Goal: Information Seeking & Learning: Check status

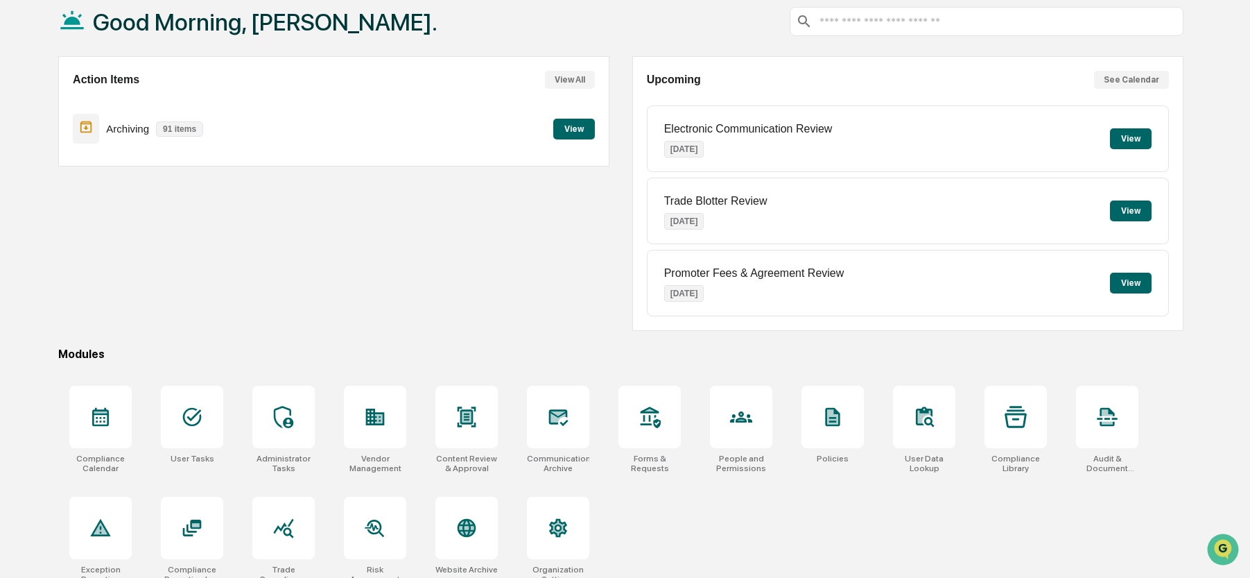
scroll to position [94, 0]
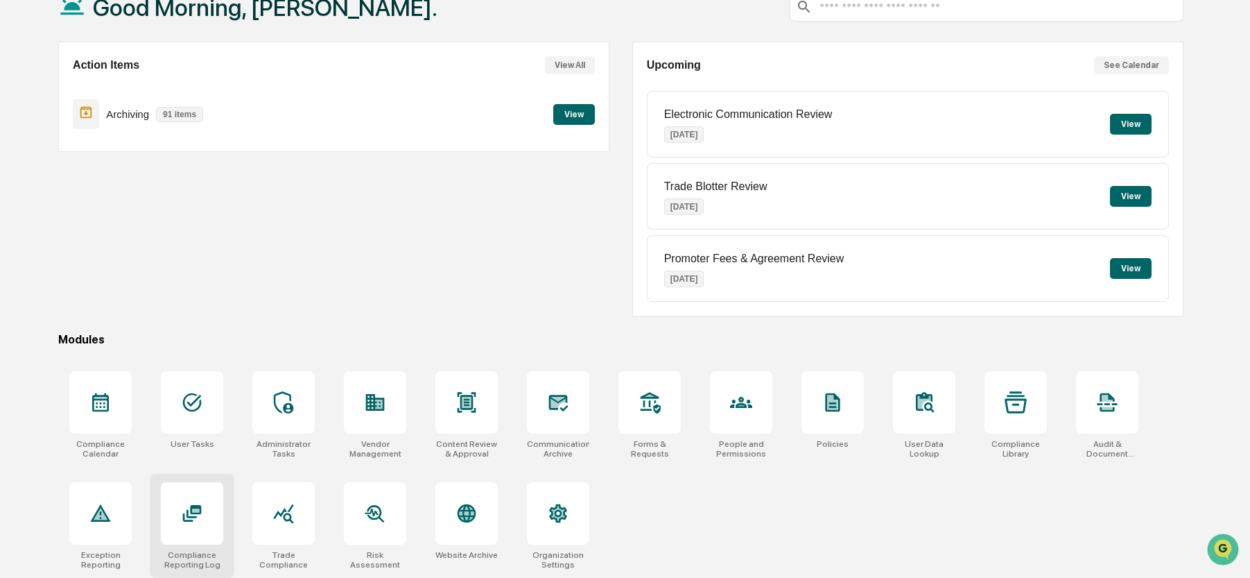
click at [202, 507] on icon at bounding box center [192, 513] width 22 height 22
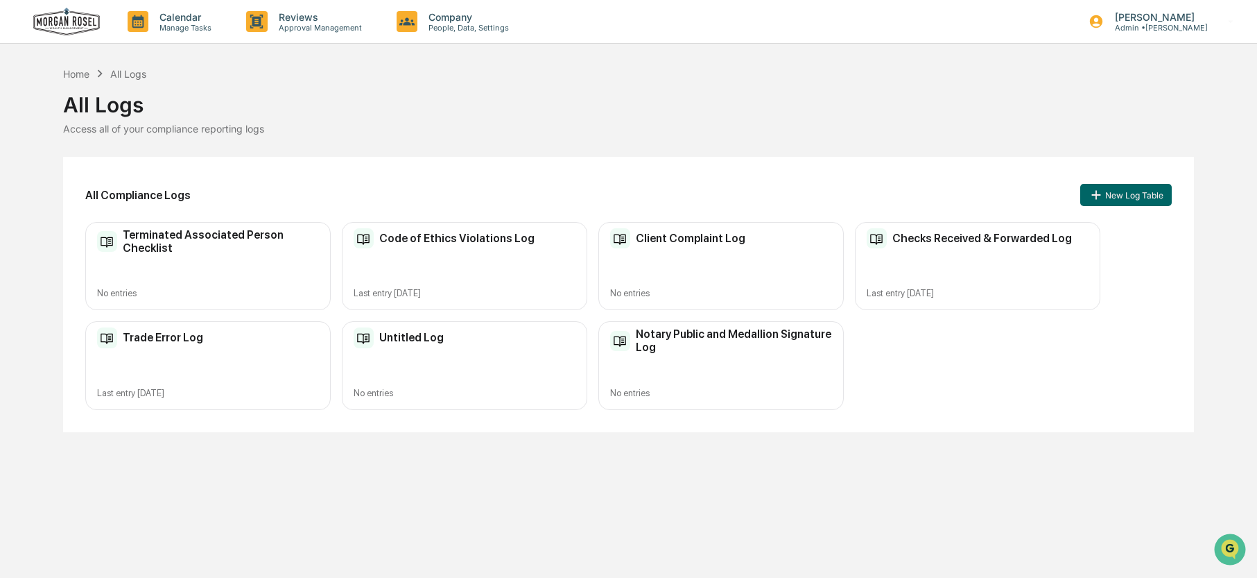
click at [407, 244] on h2 "Code of Ethics Violations Log" at bounding box center [456, 238] width 155 height 13
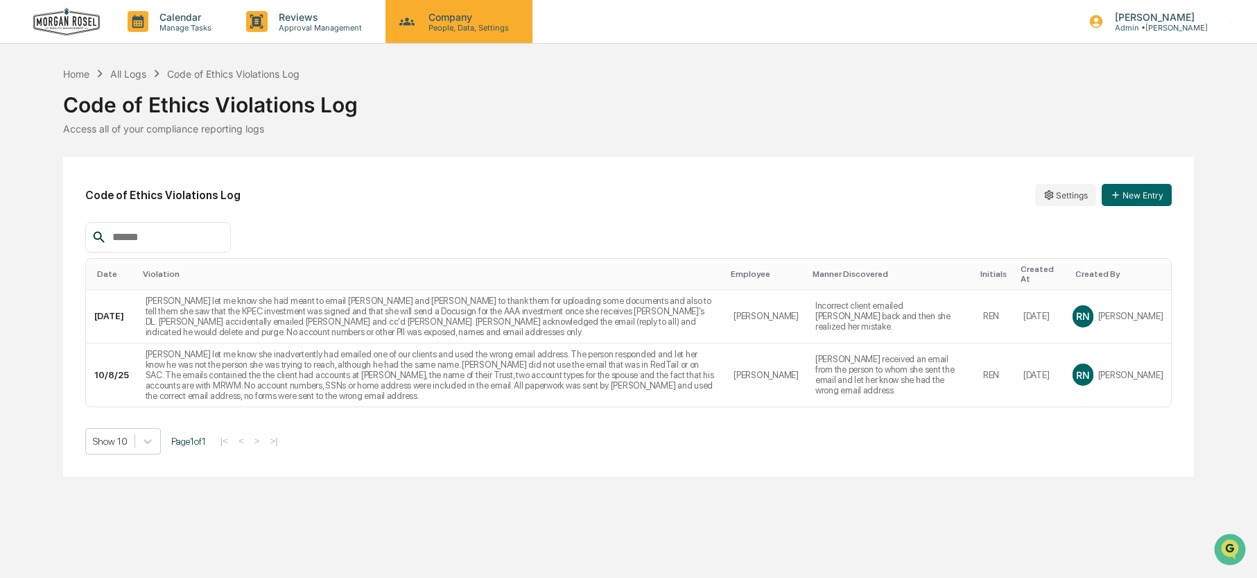
click at [459, 23] on p "People, Data, Settings" at bounding box center [466, 28] width 98 height 10
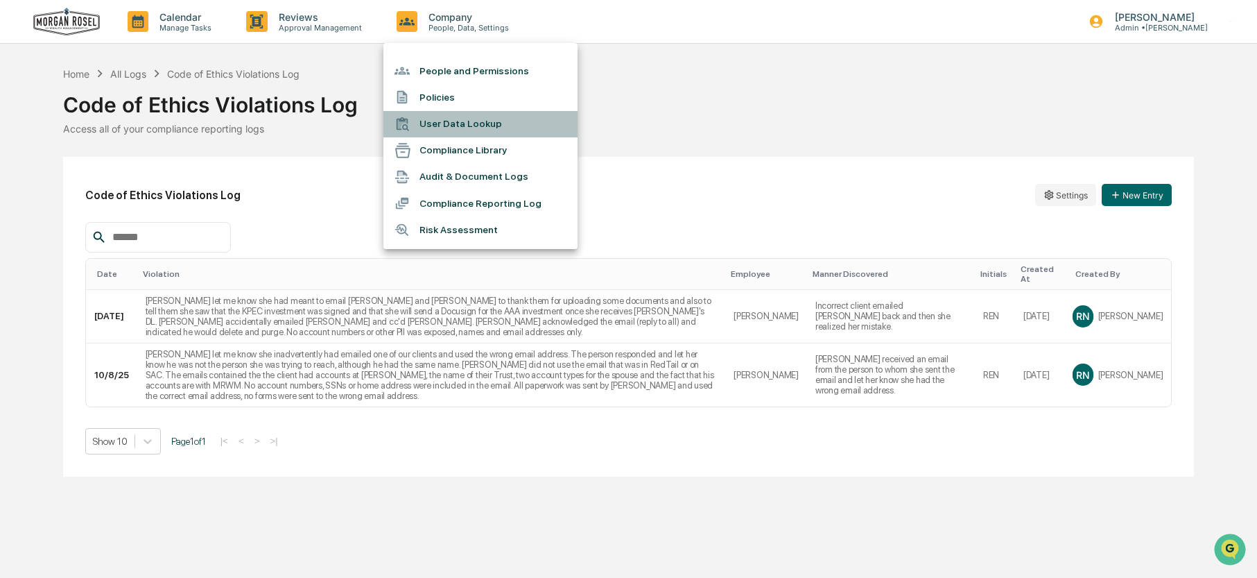
click at [451, 121] on li "User Data Lookup" at bounding box center [480, 124] width 194 height 26
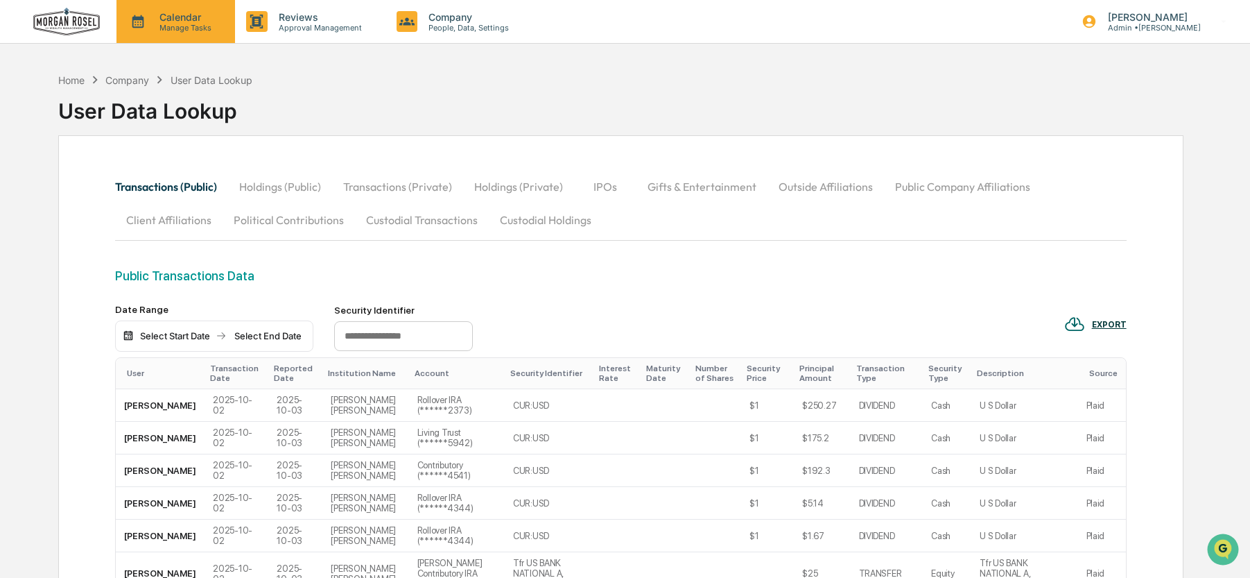
click at [174, 26] on p "Manage Tasks" at bounding box center [183, 28] width 70 height 10
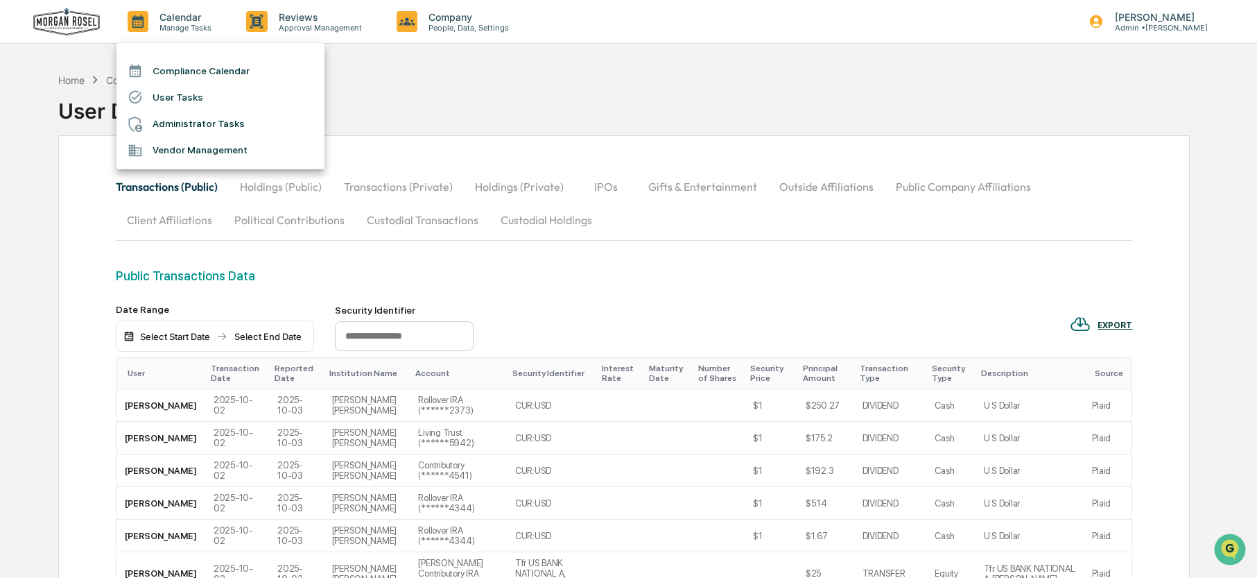
click at [393, 65] on div at bounding box center [628, 289] width 1257 height 578
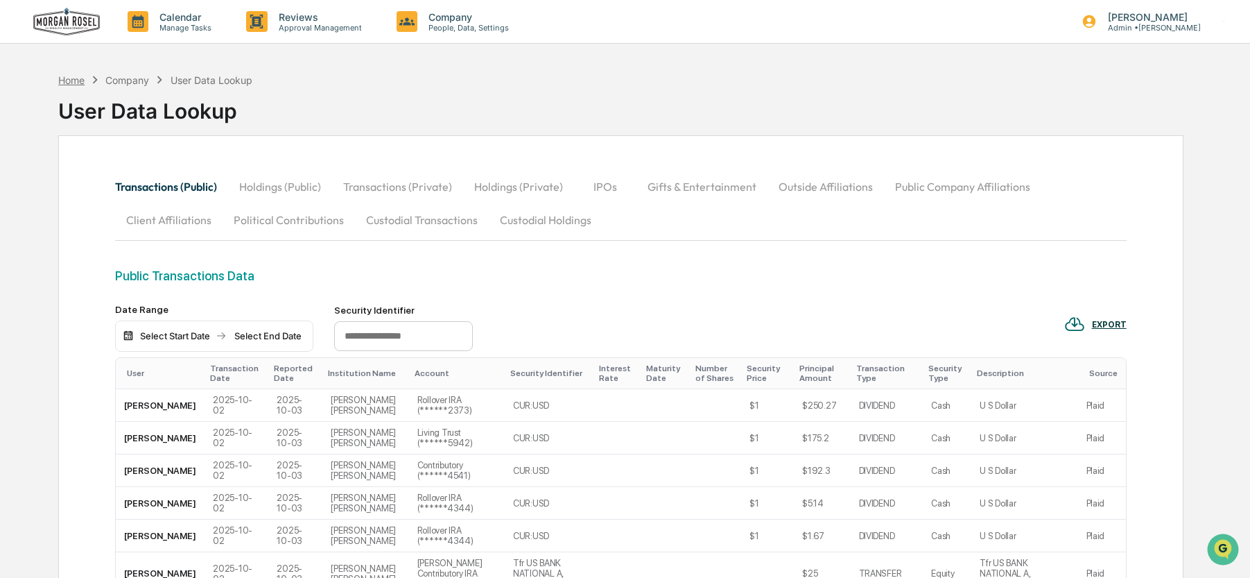
click at [71, 75] on div "Home" at bounding box center [71, 80] width 26 height 12
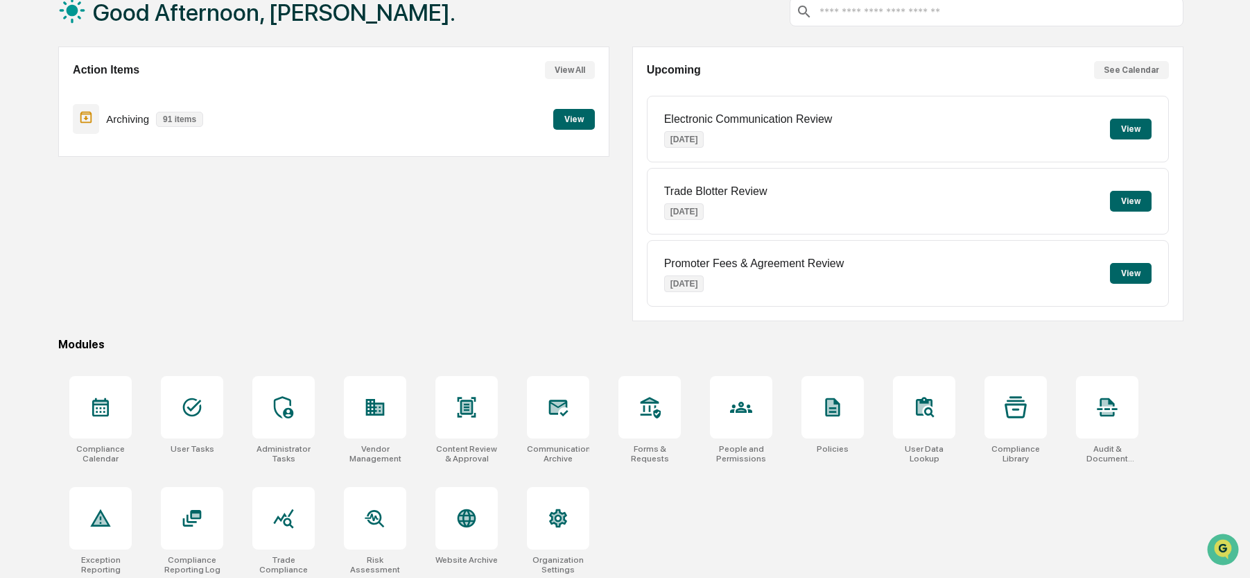
scroll to position [94, 0]
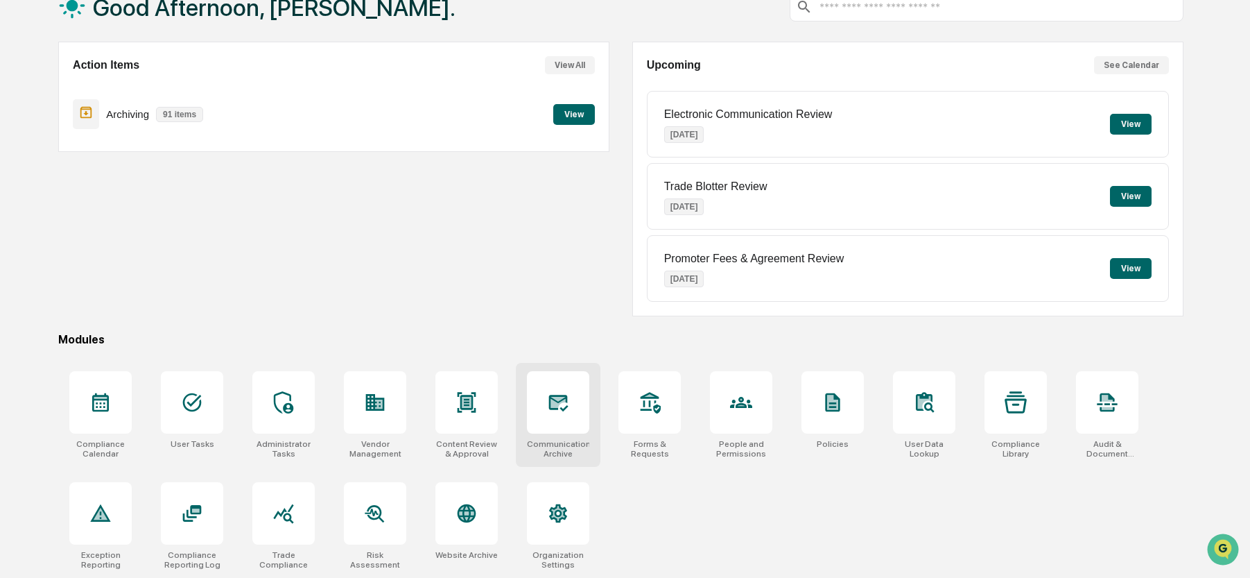
click at [568, 405] on icon at bounding box center [558, 402] width 22 height 22
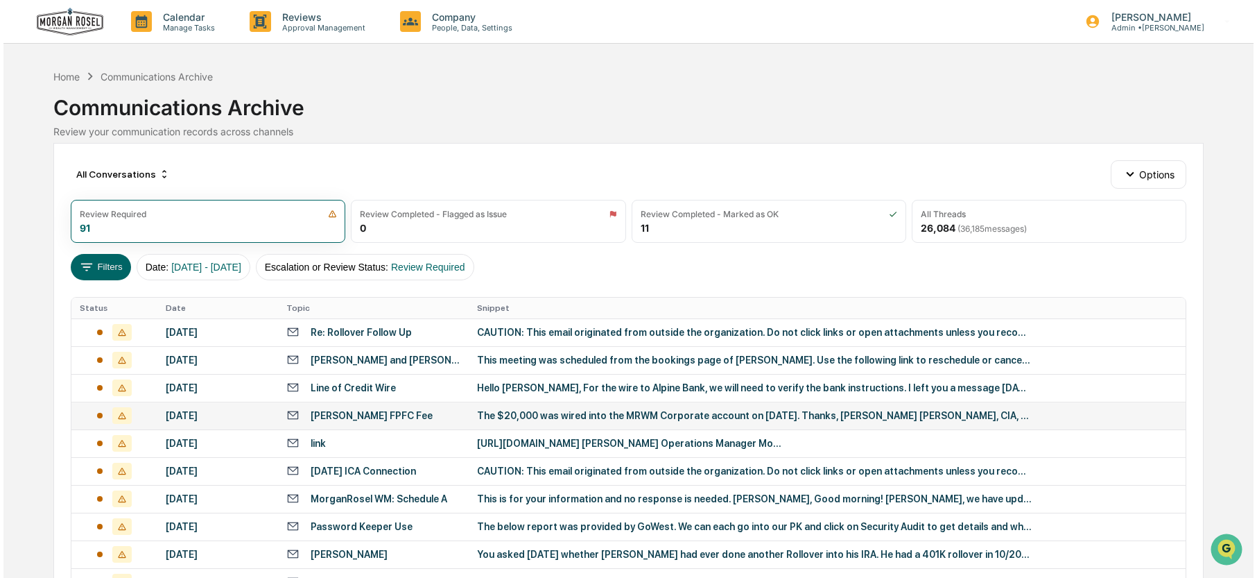
scroll to position [69, 0]
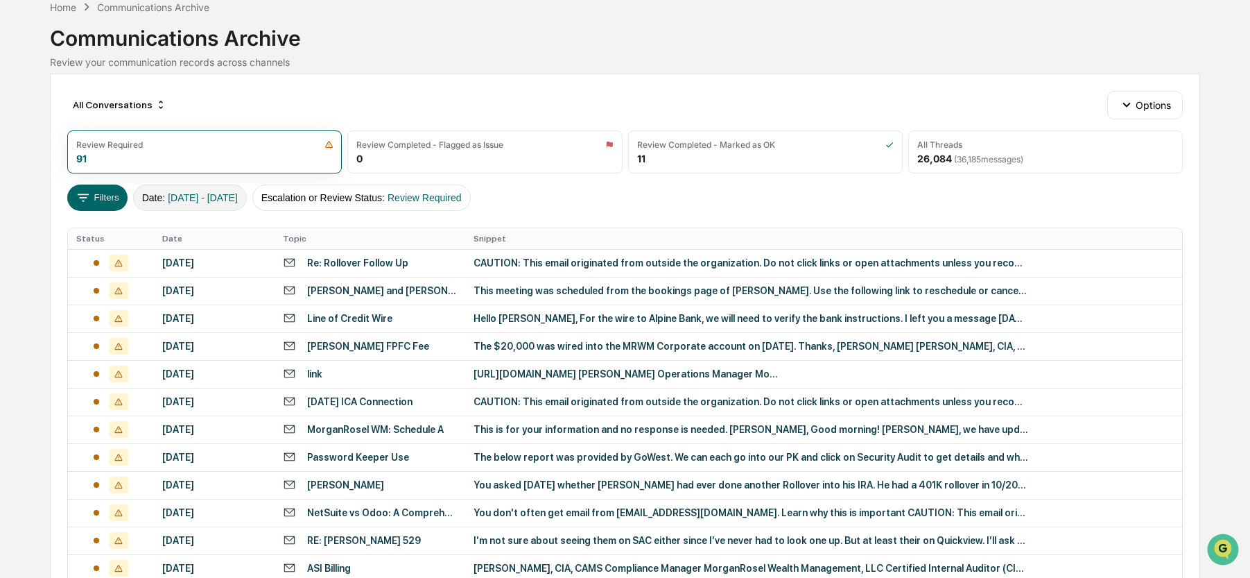
click at [208, 198] on span "[DATE] - [DATE]" at bounding box center [203, 197] width 70 height 11
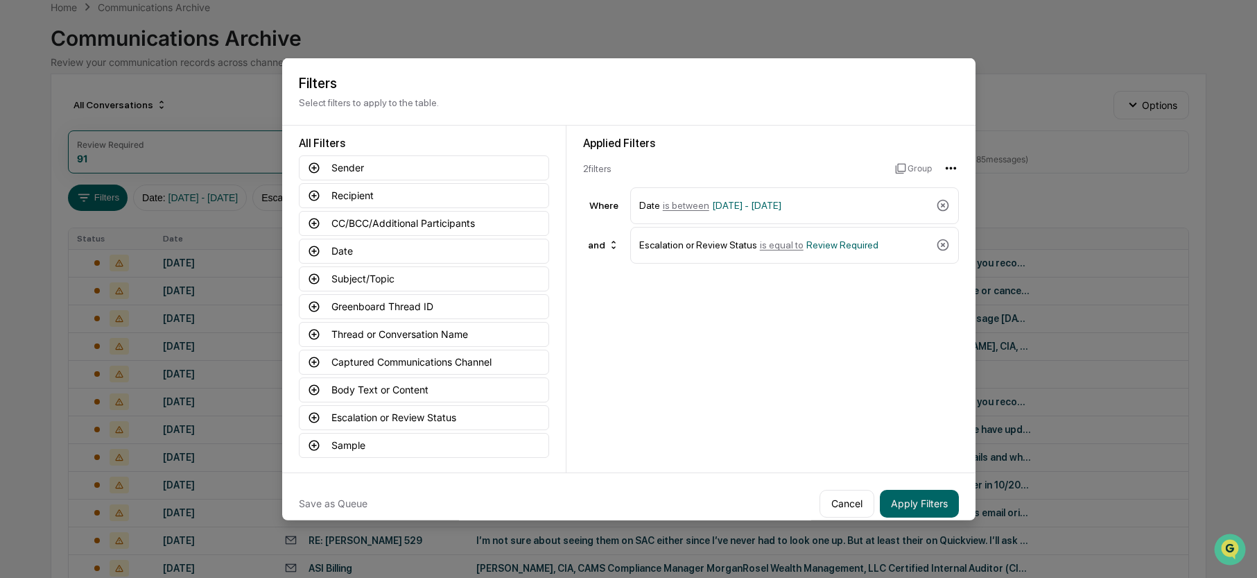
click at [953, 167] on html "Calendar Manage Tasks Reviews Approval Management Company People, Data, Setting…" at bounding box center [628, 220] width 1257 height 578
click at [818, 162] on html "Calendar Manage Tasks Reviews Approval Management Company People, Data, Setting…" at bounding box center [628, 220] width 1257 height 578
click at [749, 208] on span "[DATE] - [DATE]" at bounding box center [746, 205] width 69 height 11
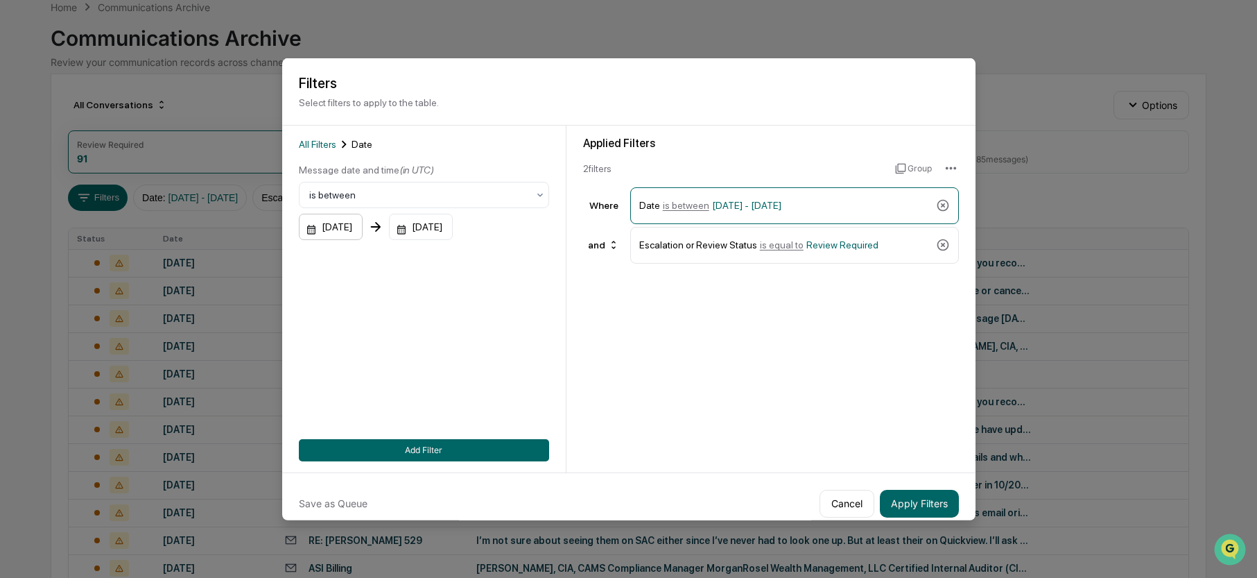
click at [363, 226] on div "[DATE]" at bounding box center [331, 227] width 64 height 26
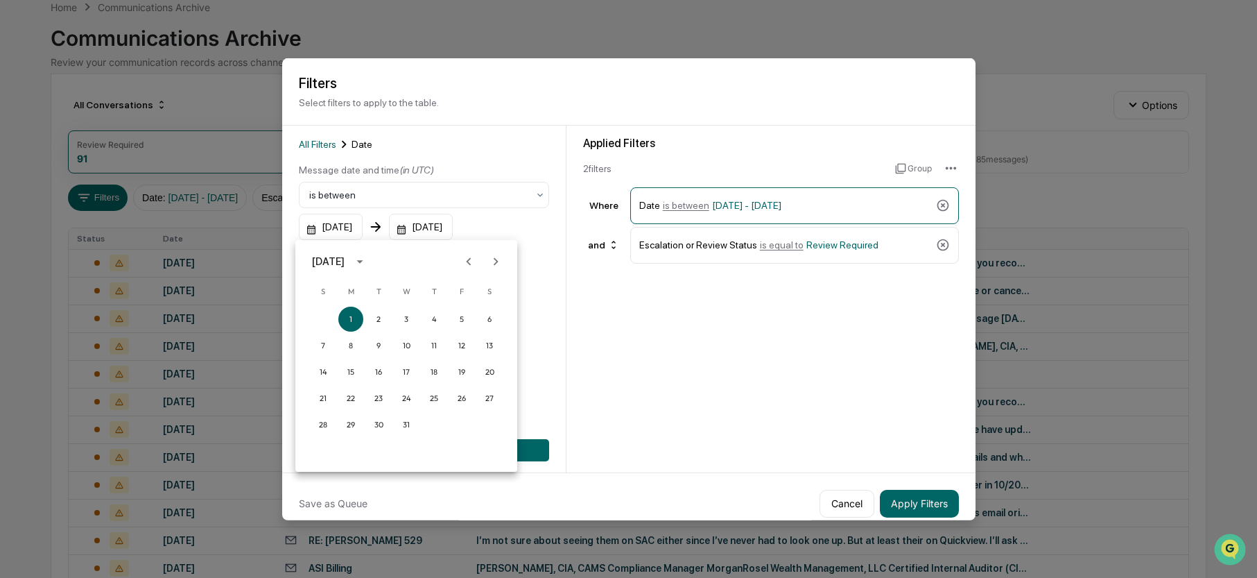
click at [494, 264] on icon "Next month" at bounding box center [496, 261] width 5 height 8
click at [329, 228] on div at bounding box center [628, 289] width 1257 height 578
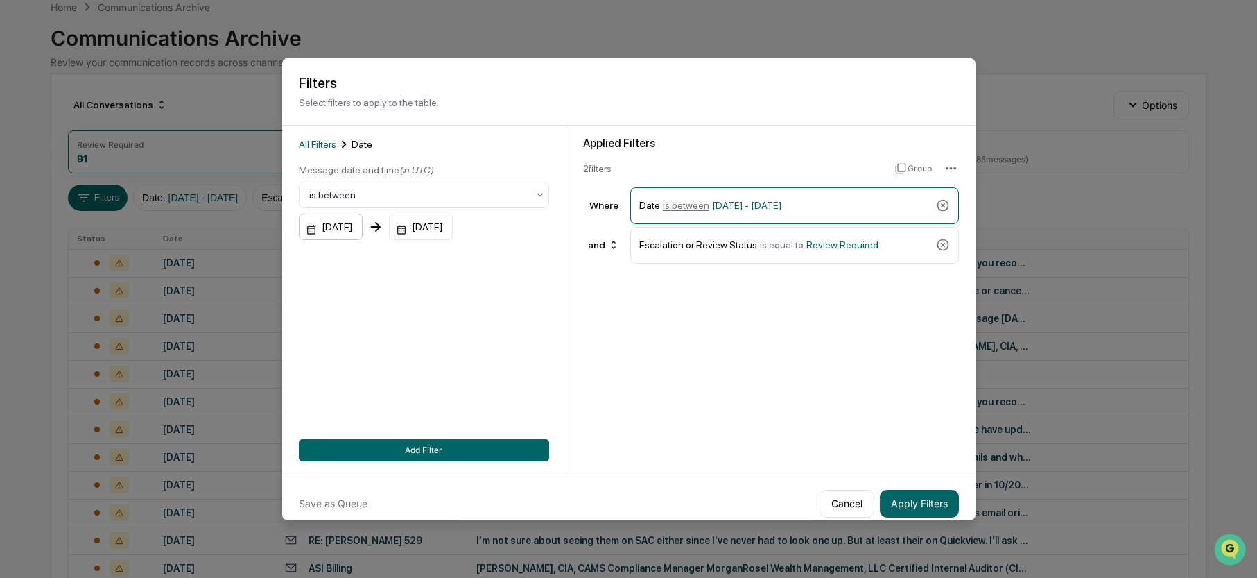
click at [323, 225] on div "[DATE]" at bounding box center [331, 227] width 64 height 26
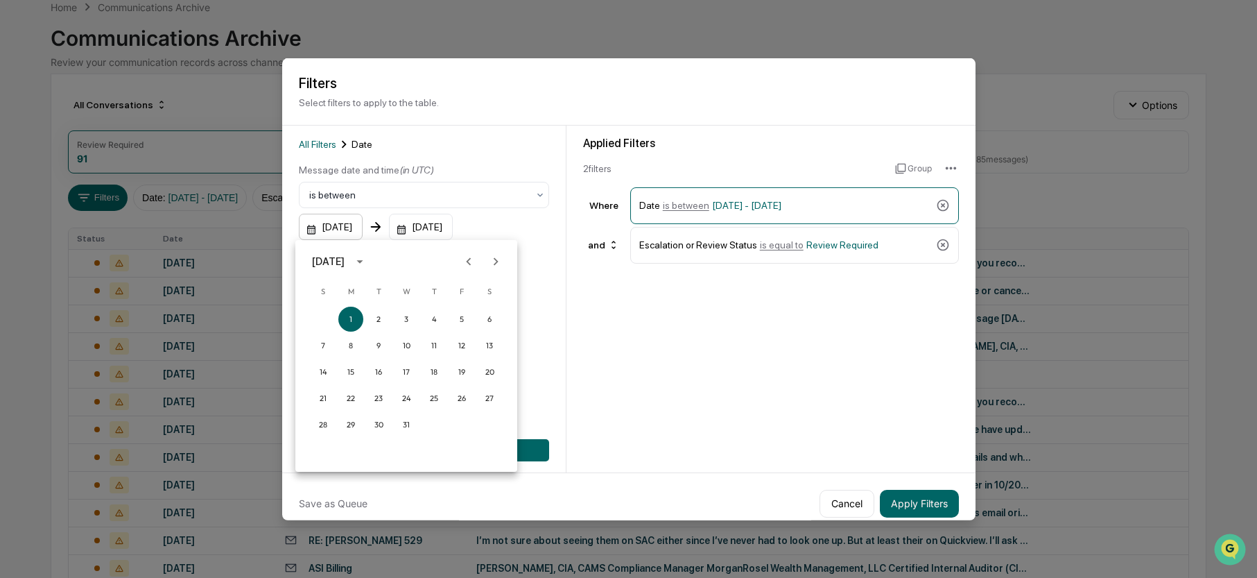
click at [323, 225] on div at bounding box center [628, 289] width 1257 height 578
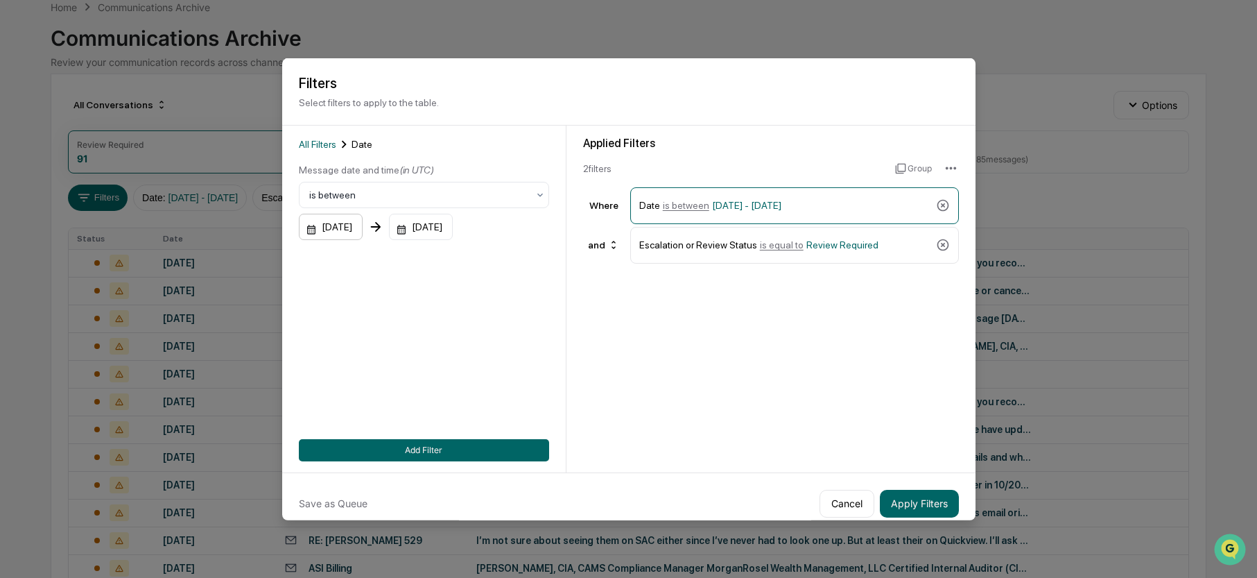
click at [359, 226] on div "[DATE]" at bounding box center [331, 227] width 64 height 26
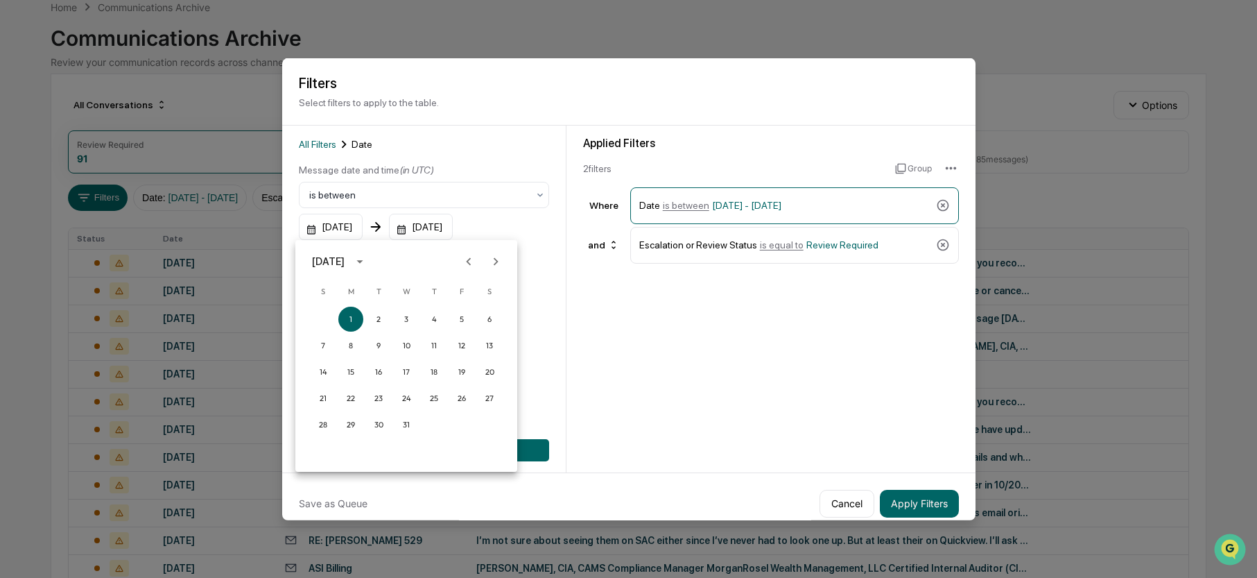
click at [363, 262] on icon "calendar view is open, switch to year view" at bounding box center [359, 261] width 6 height 3
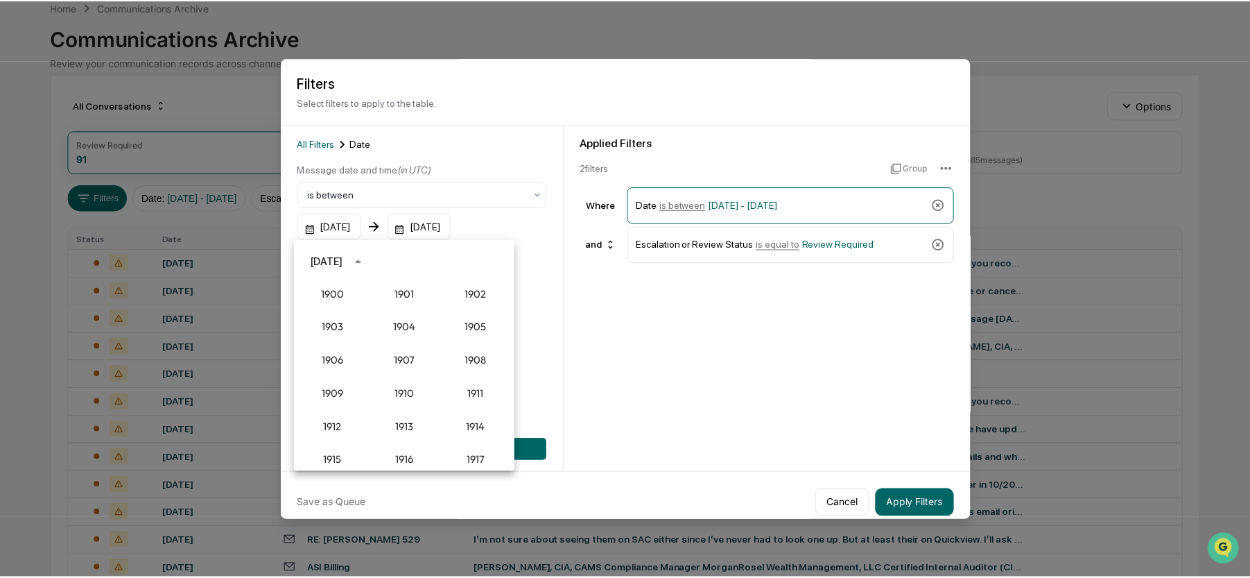
scroll to position [1284, 0]
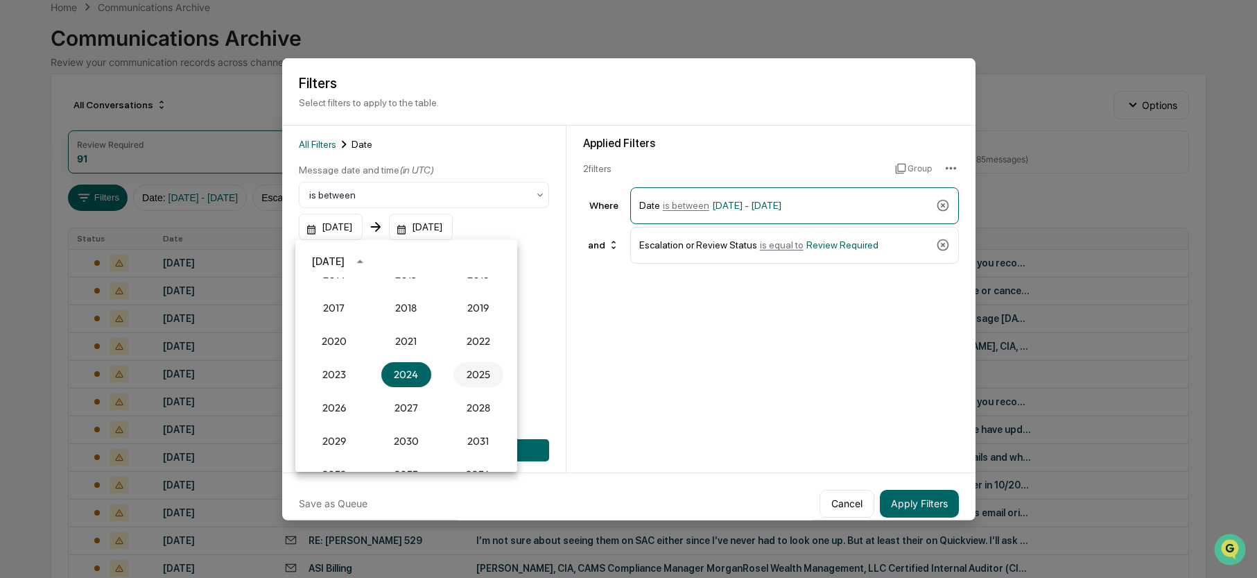
click at [465, 368] on button "2025" at bounding box center [479, 374] width 50 height 25
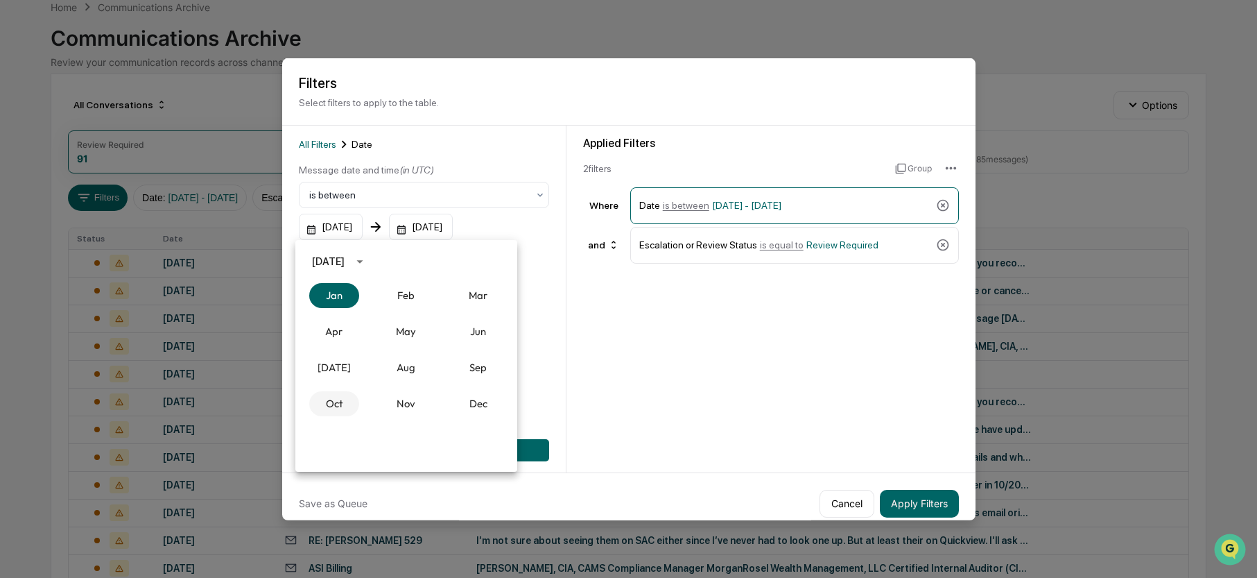
click at [331, 404] on button "Oct" at bounding box center [334, 403] width 50 height 25
click at [432, 346] on button "9" at bounding box center [434, 345] width 25 height 25
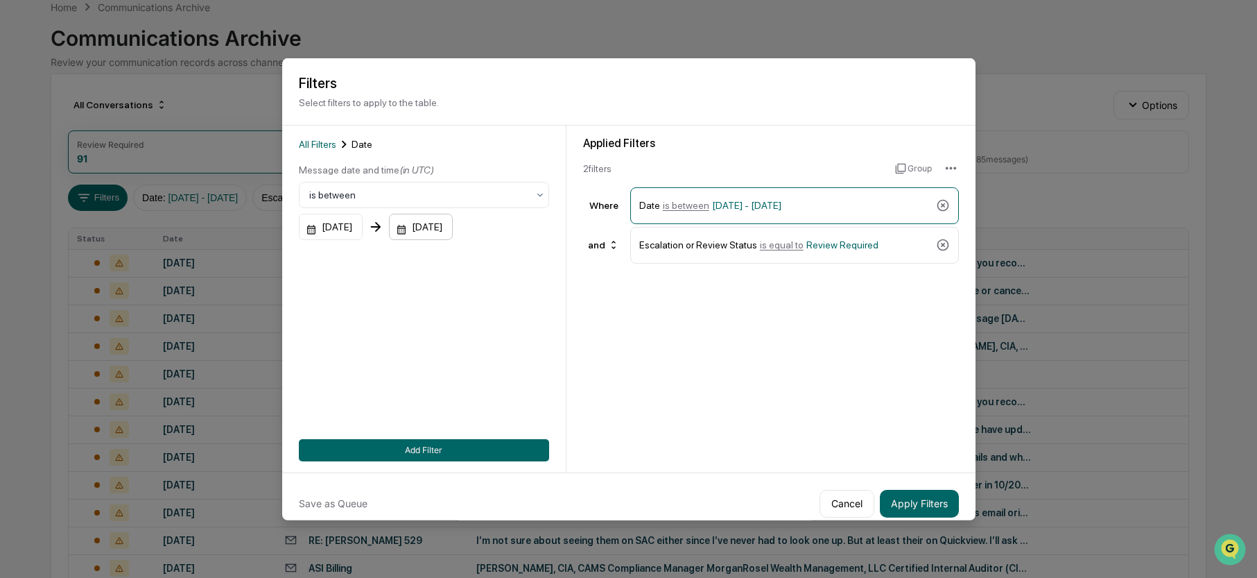
click at [451, 226] on div "[DATE]" at bounding box center [421, 227] width 64 height 26
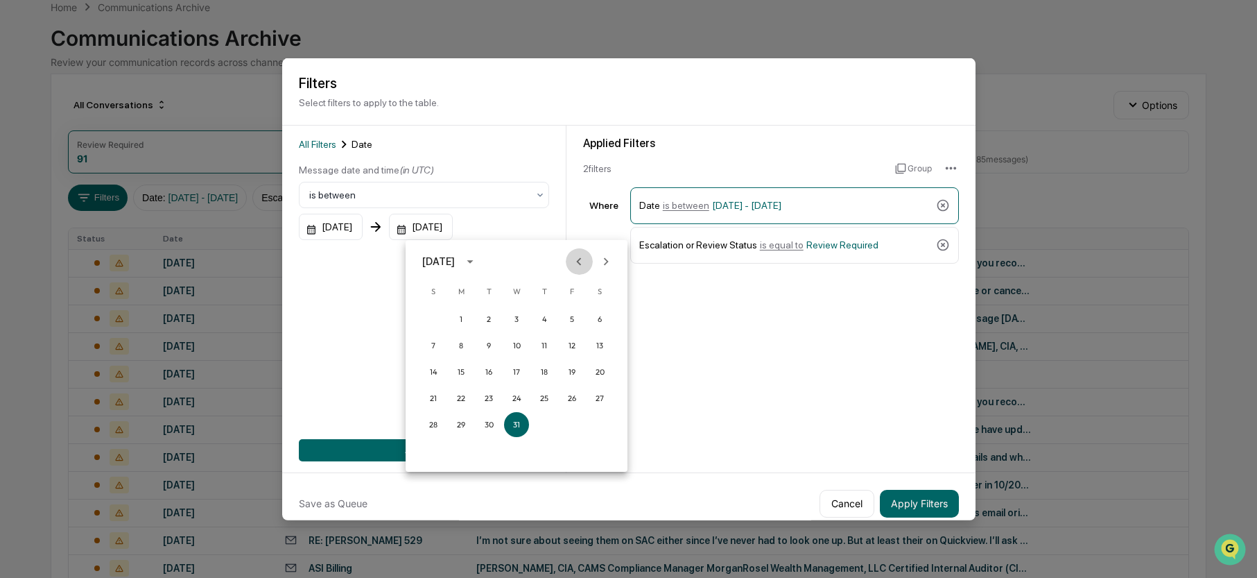
click at [576, 262] on icon "Previous month" at bounding box center [578, 261] width 15 height 15
click at [539, 339] on button "9" at bounding box center [544, 345] width 25 height 25
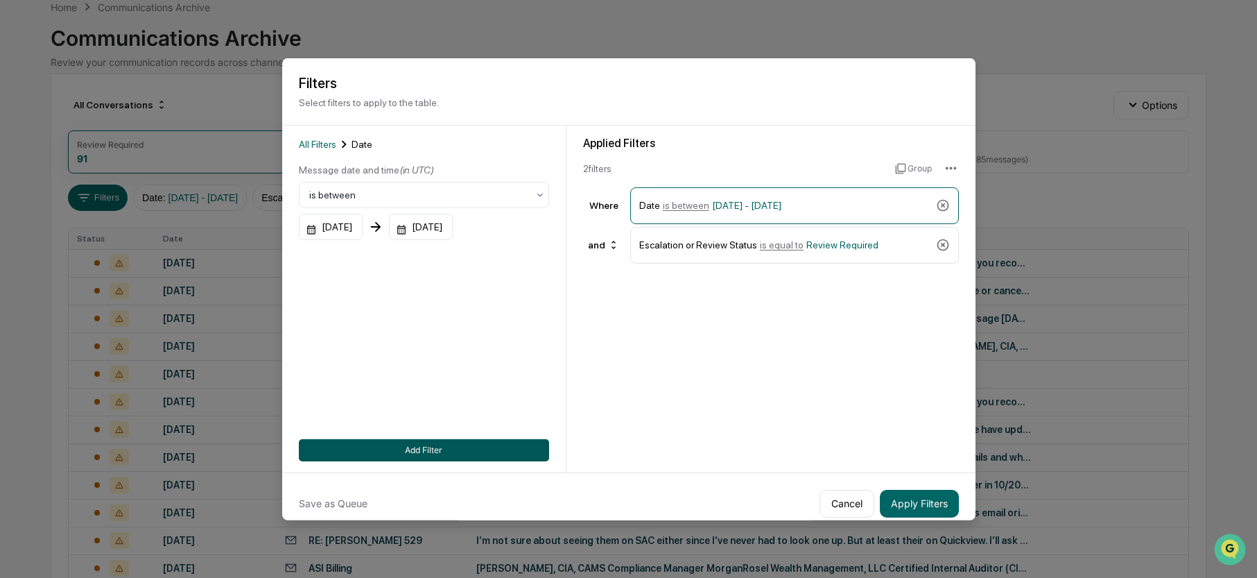
click at [469, 451] on button "Add Filter" at bounding box center [424, 449] width 250 height 22
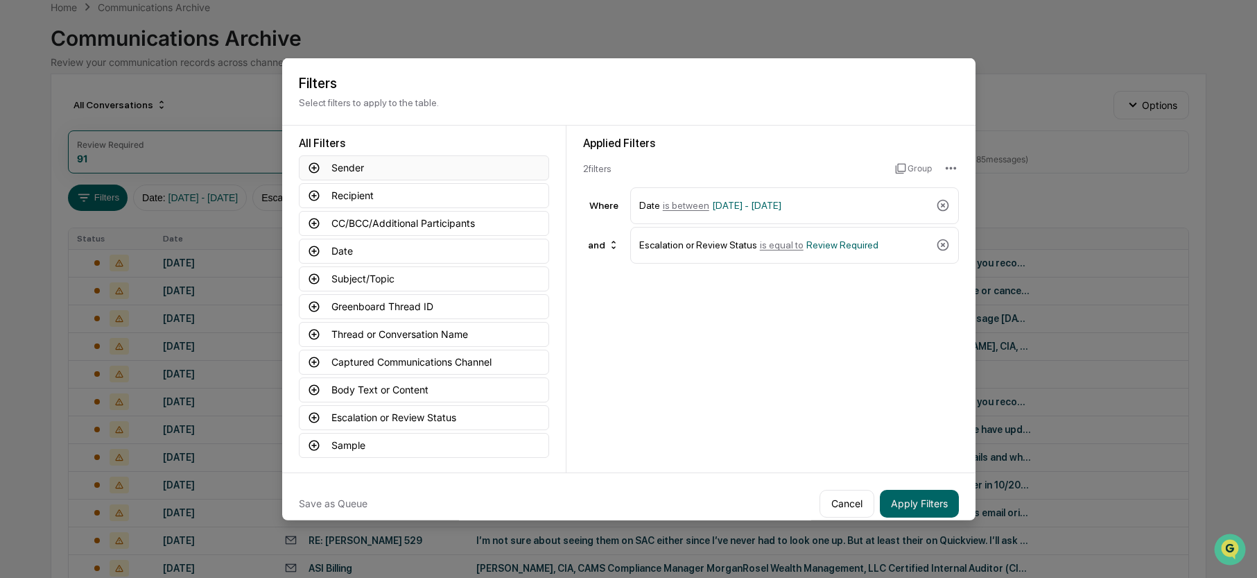
click at [310, 169] on icon at bounding box center [314, 167] width 10 height 10
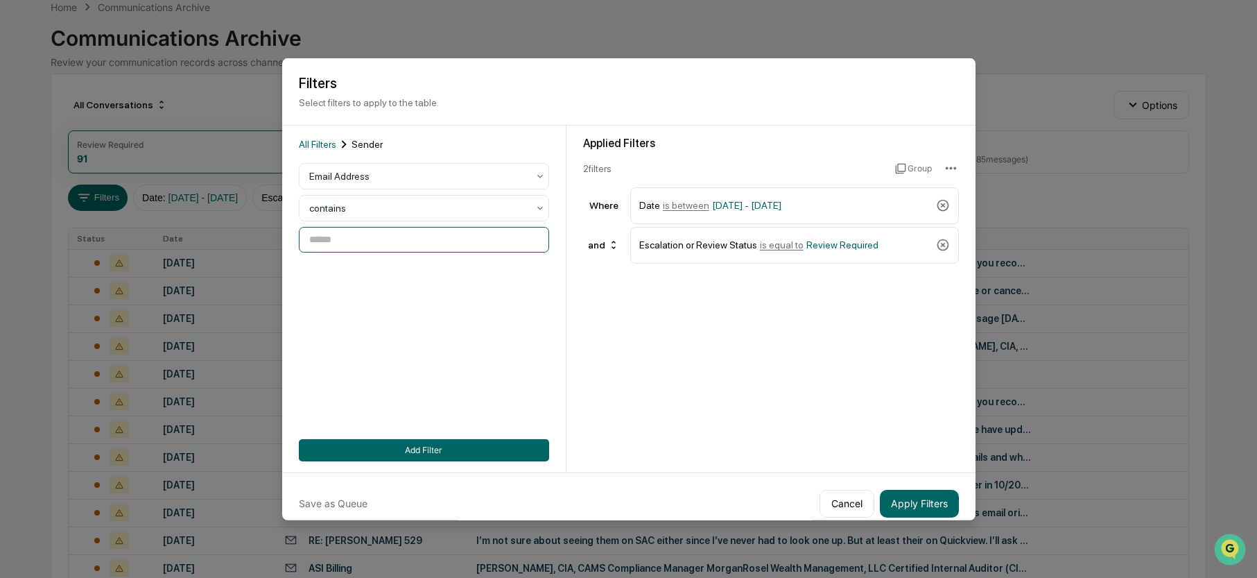
click at [334, 241] on input at bounding box center [424, 240] width 250 height 26
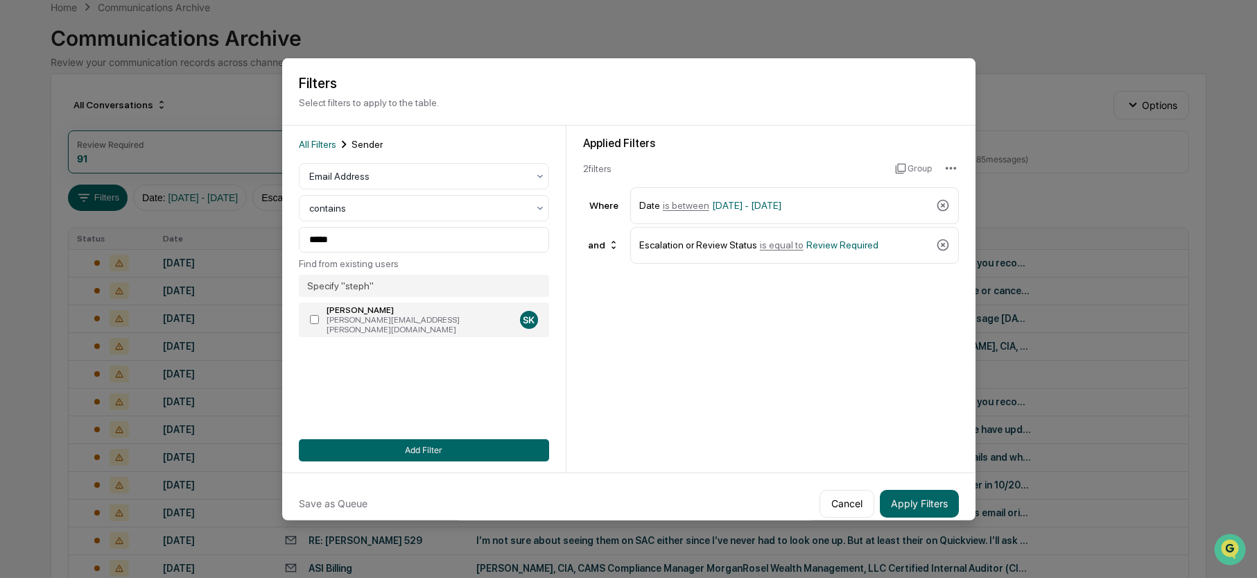
click at [356, 313] on div "[PERSON_NAME]" at bounding box center [421, 310] width 188 height 10
type input "**********"
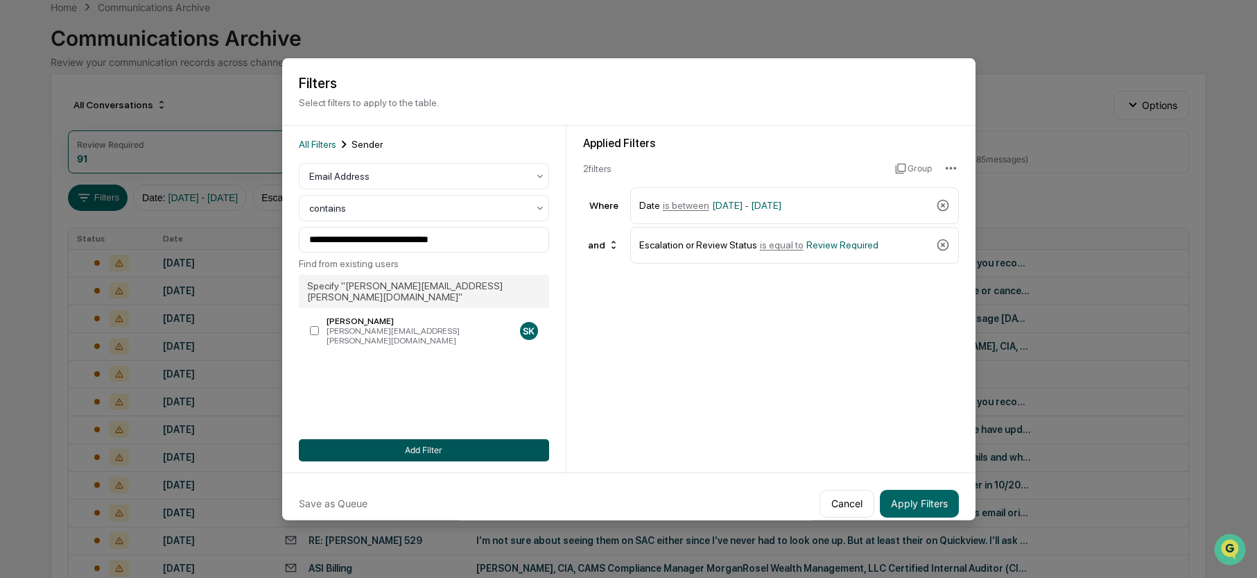
click at [420, 451] on button "Add Filter" at bounding box center [424, 449] width 250 height 22
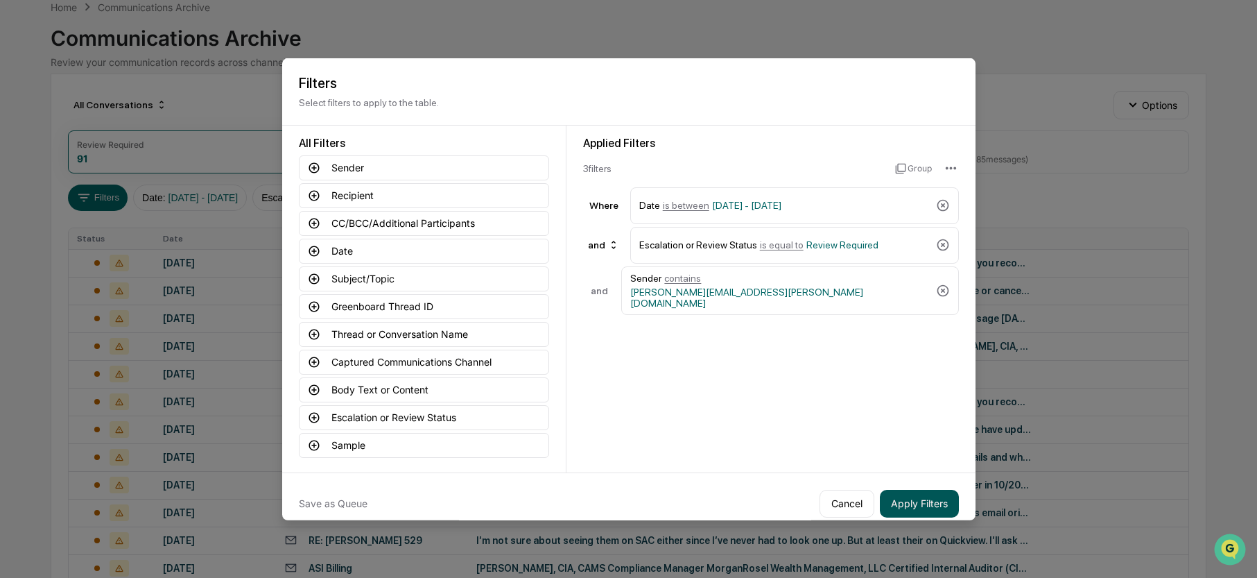
click at [917, 497] on button "Apply Filters" at bounding box center [919, 503] width 79 height 28
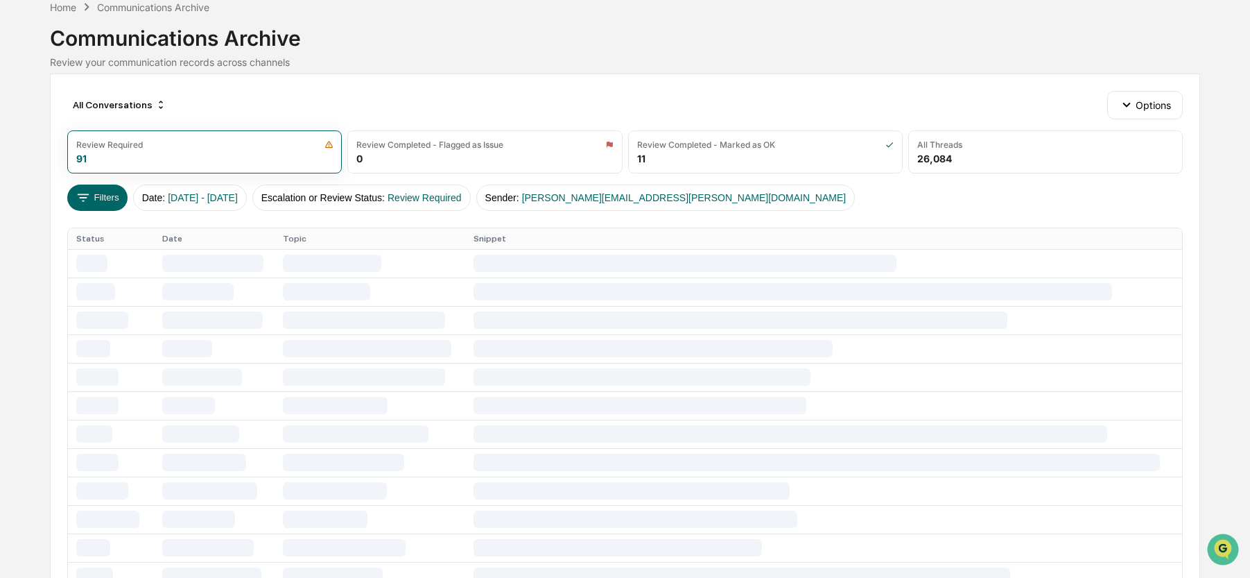
scroll to position [0, 0]
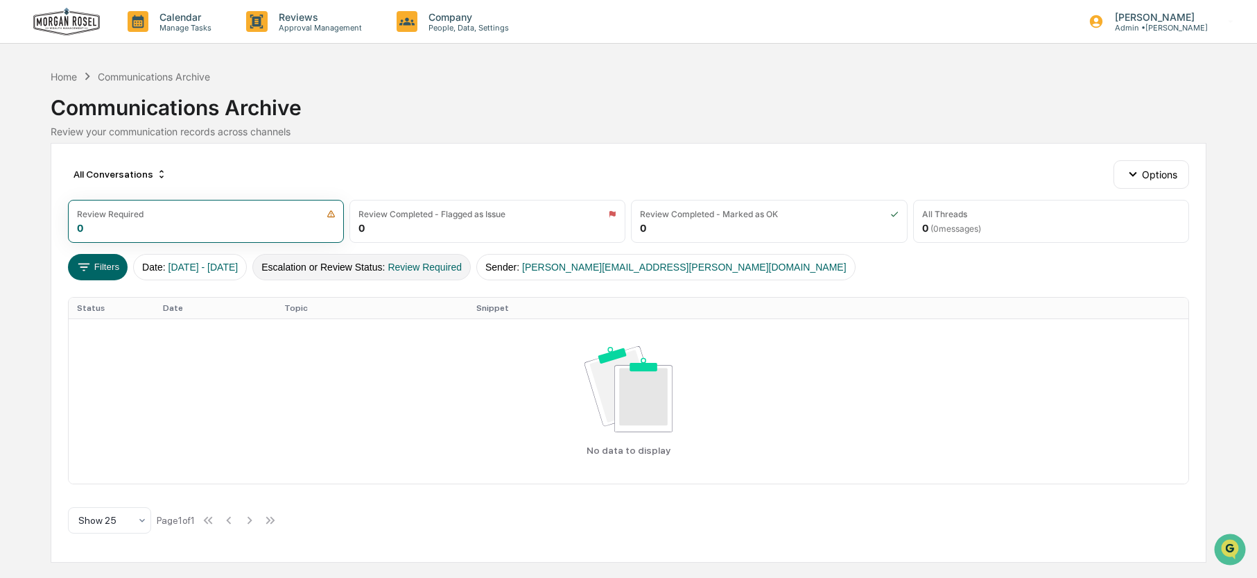
click at [374, 267] on button "Escalation or Review Status : Review Required" at bounding box center [361, 267] width 218 height 26
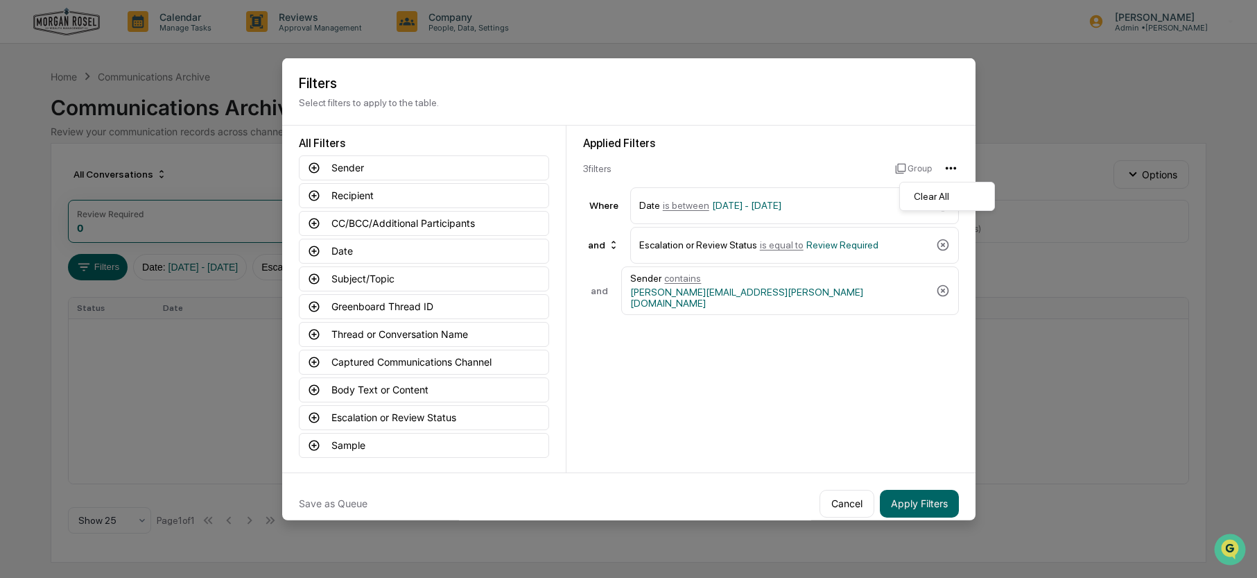
click at [947, 166] on html "Calendar Manage Tasks Reviews Approval Management Company People, Data, Setting…" at bounding box center [628, 289] width 1257 height 578
click at [928, 196] on div "Clear All" at bounding box center [947, 196] width 89 height 22
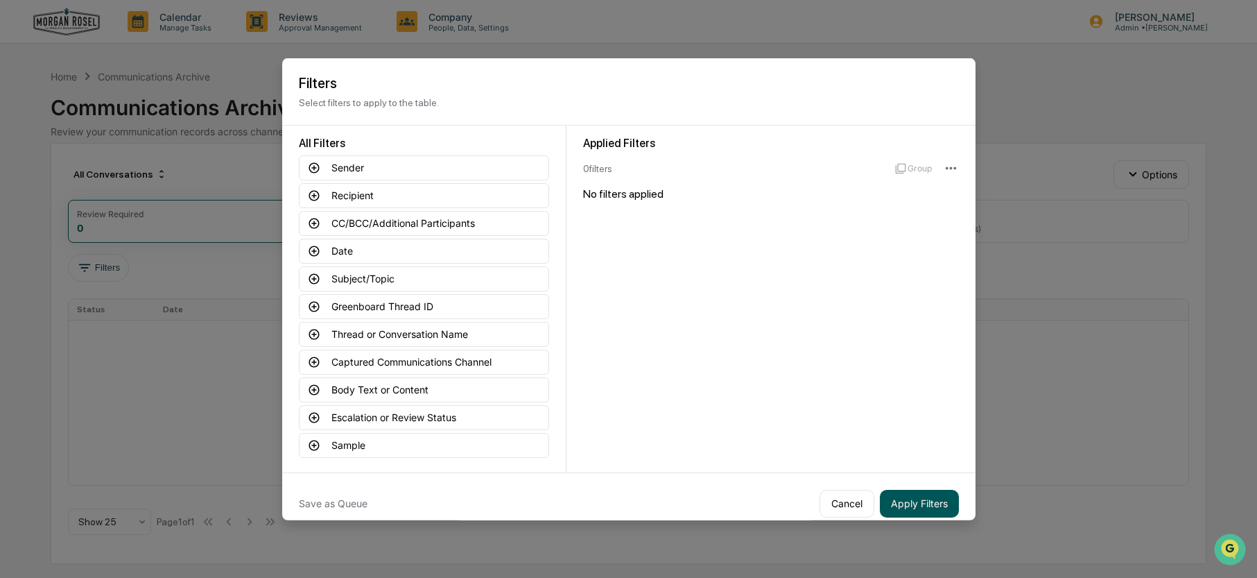
click at [912, 505] on button "Apply Filters" at bounding box center [919, 503] width 79 height 28
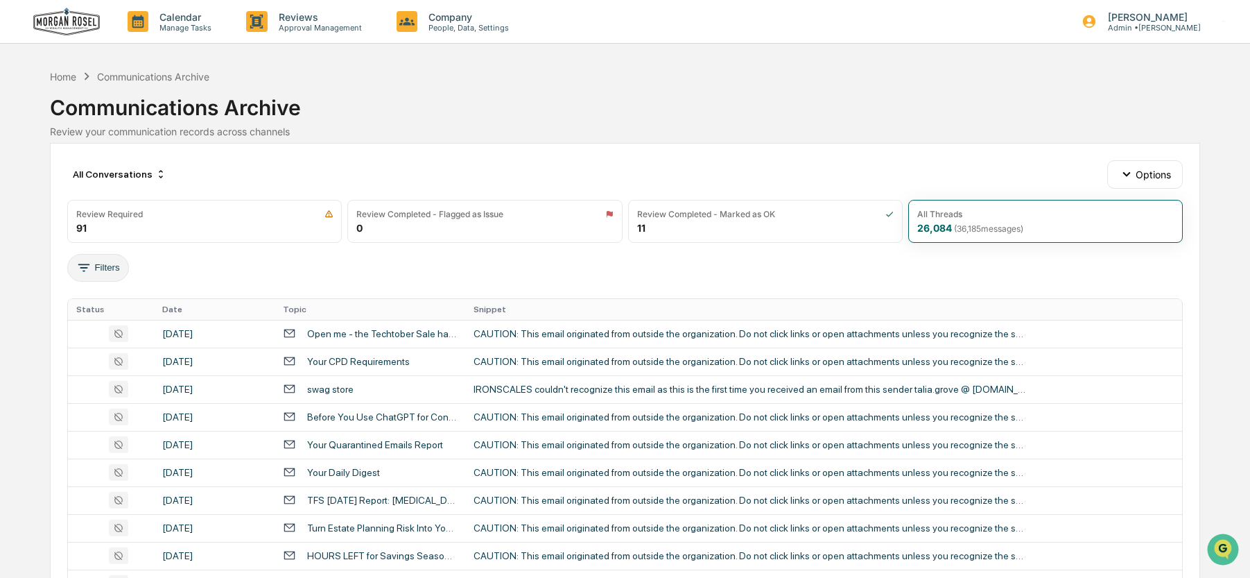
click at [107, 264] on button "Filters" at bounding box center [98, 268] width 62 height 28
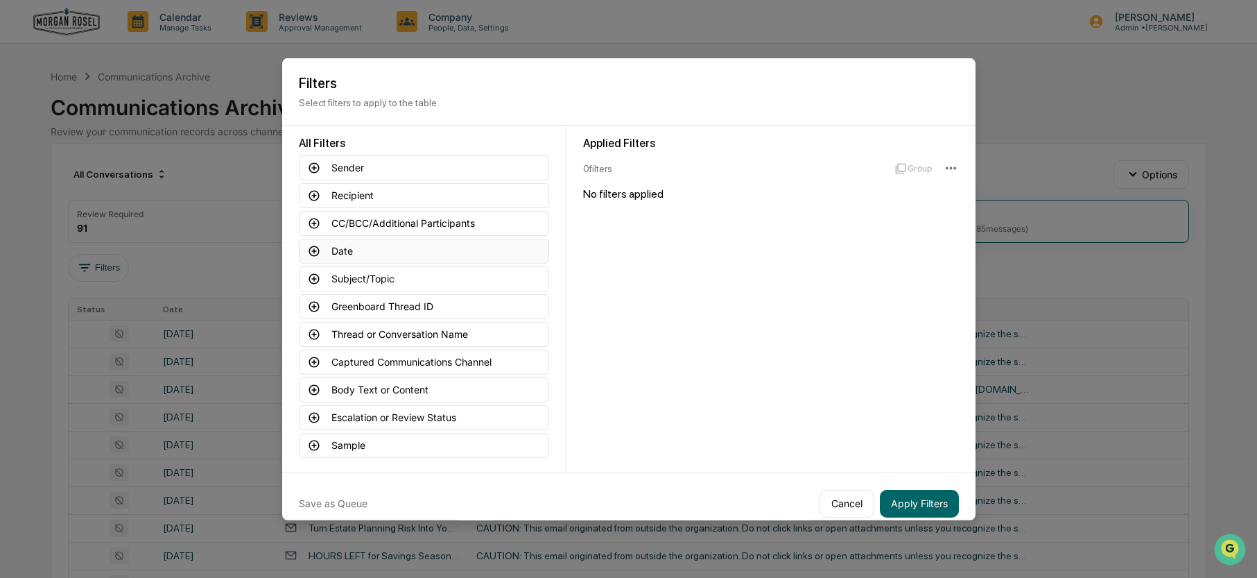
click at [309, 250] on icon at bounding box center [314, 250] width 10 height 10
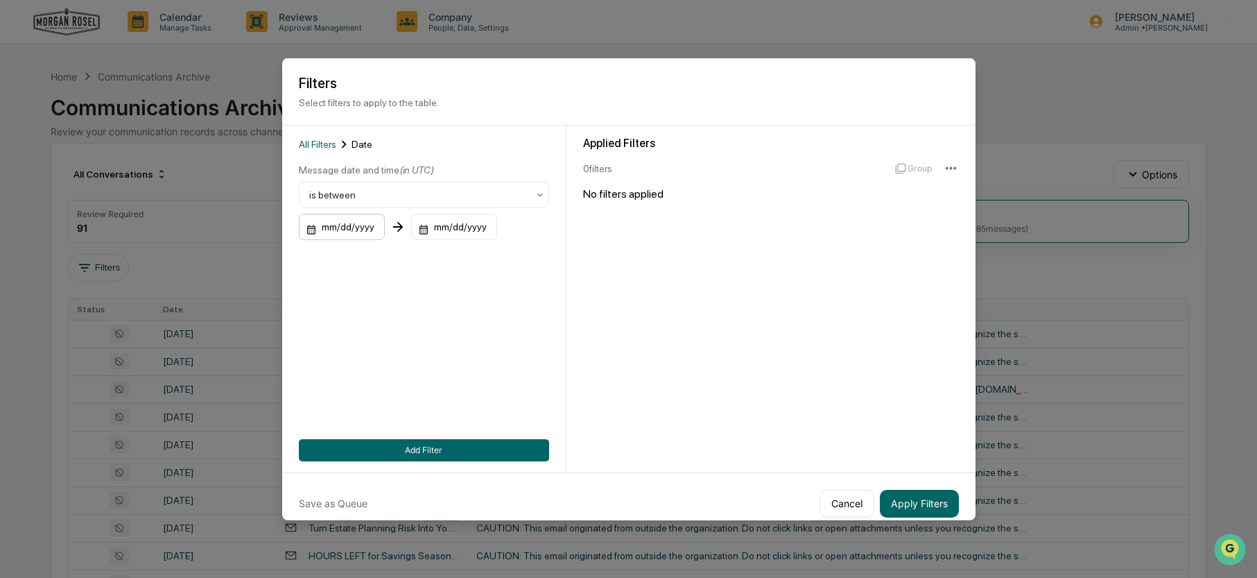
click at [326, 229] on div "mm/dd/yyyy" at bounding box center [342, 227] width 86 height 26
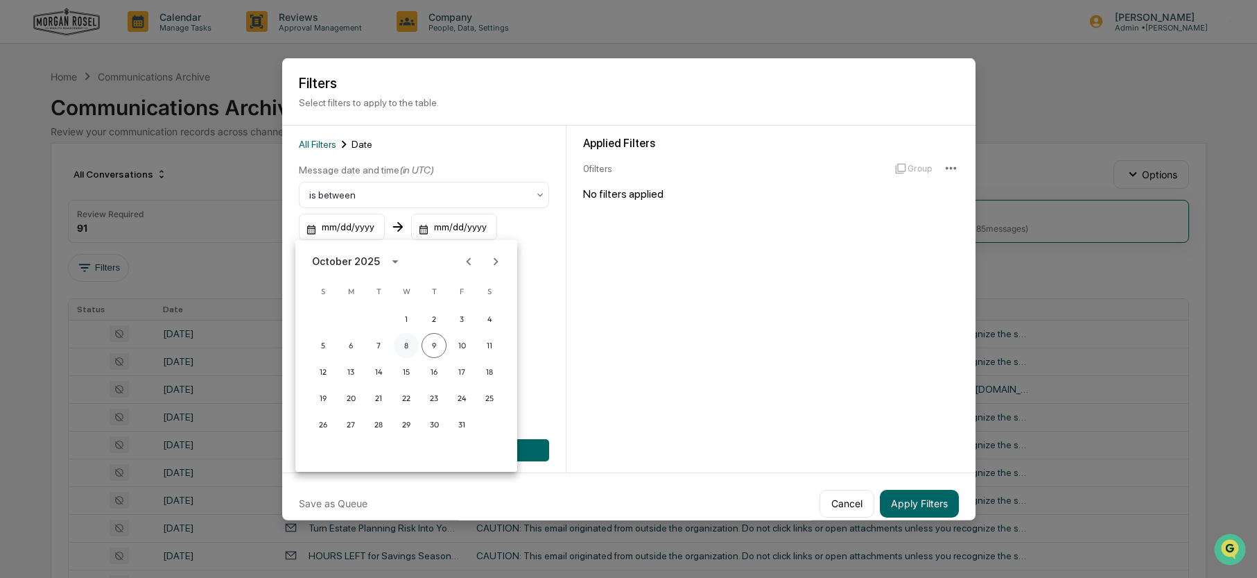
click at [406, 346] on button "8" at bounding box center [406, 345] width 25 height 25
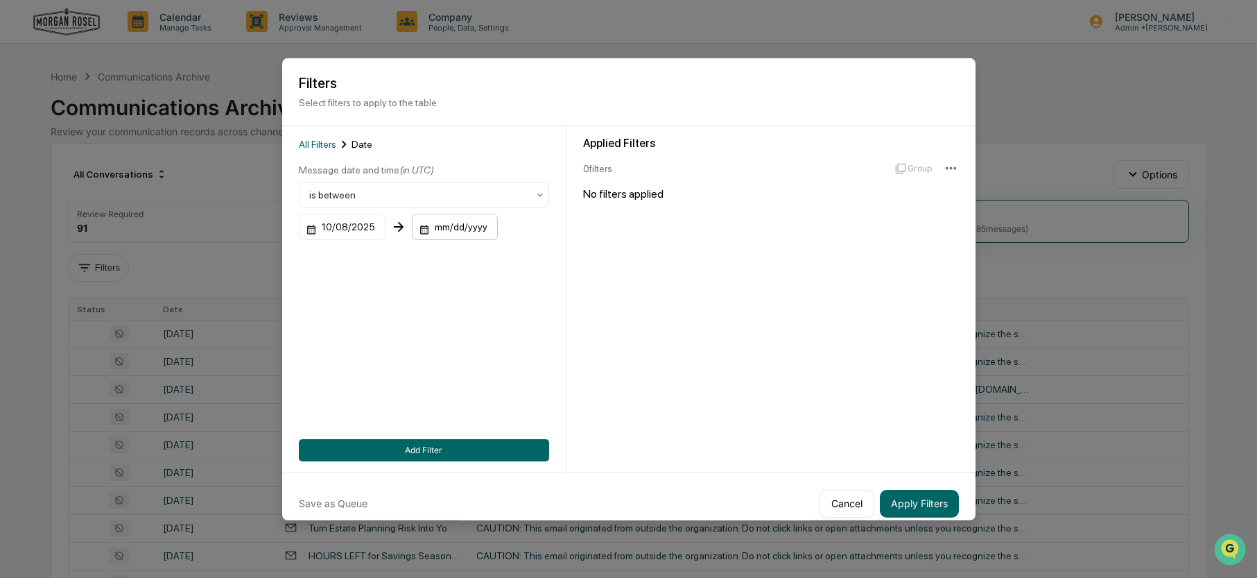
click at [444, 221] on div "mm/dd/yyyy" at bounding box center [455, 227] width 86 height 26
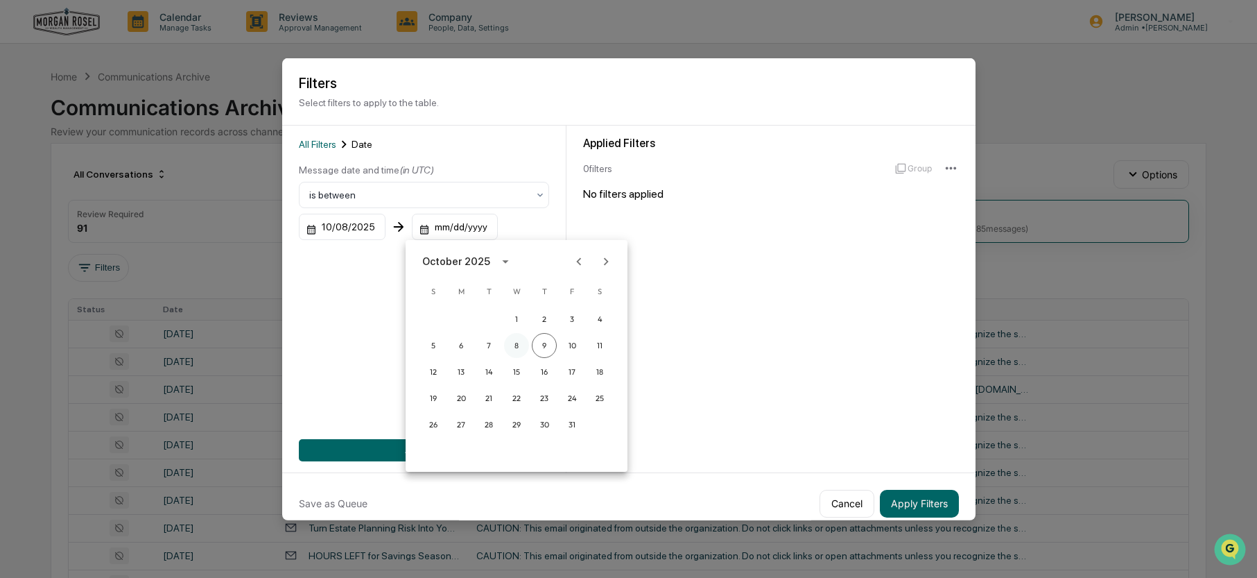
click at [514, 343] on button "8" at bounding box center [516, 345] width 25 height 25
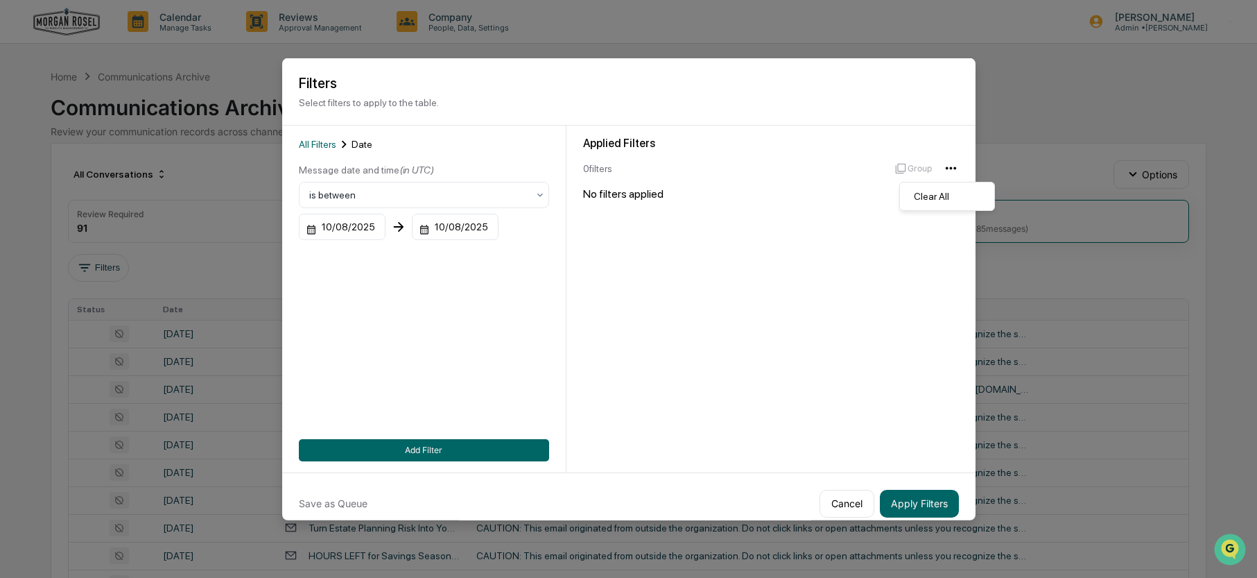
click at [947, 171] on html "Calendar Manage Tasks Reviews Approval Management Company People, Data, Setting…" at bounding box center [628, 289] width 1257 height 578
click at [946, 166] on html "Calendar Manage Tasks Reviews Approval Management Company People, Data, Setting…" at bounding box center [628, 289] width 1257 height 578
click at [423, 453] on button "Add Filter" at bounding box center [424, 449] width 250 height 22
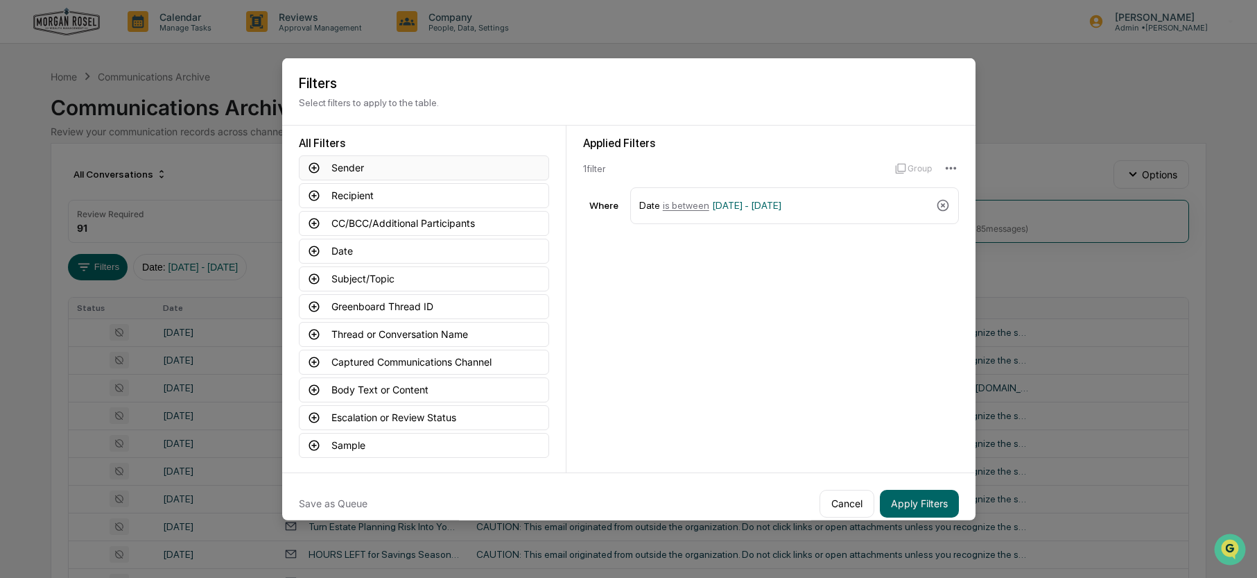
click at [308, 166] on icon at bounding box center [314, 167] width 12 height 12
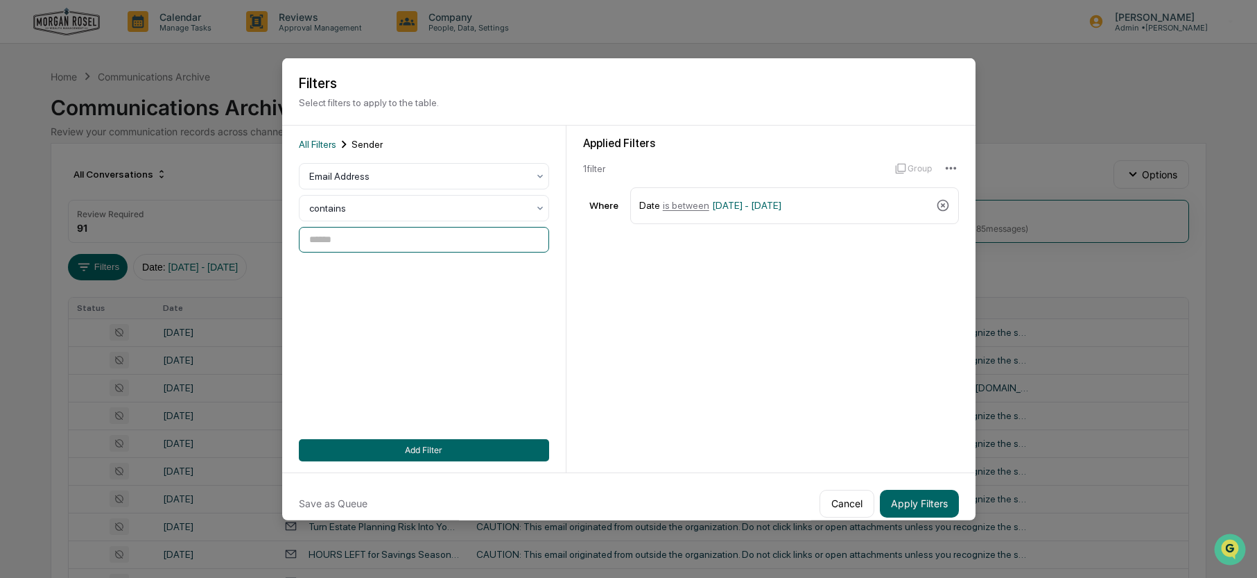
click at [328, 244] on input at bounding box center [424, 240] width 250 height 26
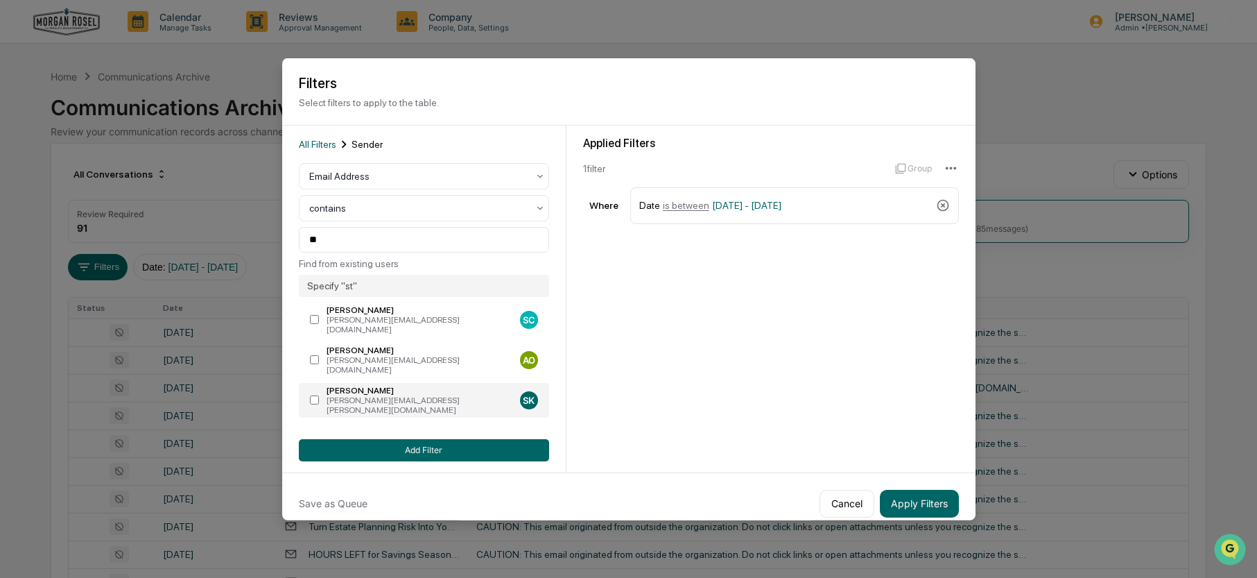
click at [381, 386] on div "[PERSON_NAME]" at bounding box center [421, 391] width 188 height 10
type input "**********"
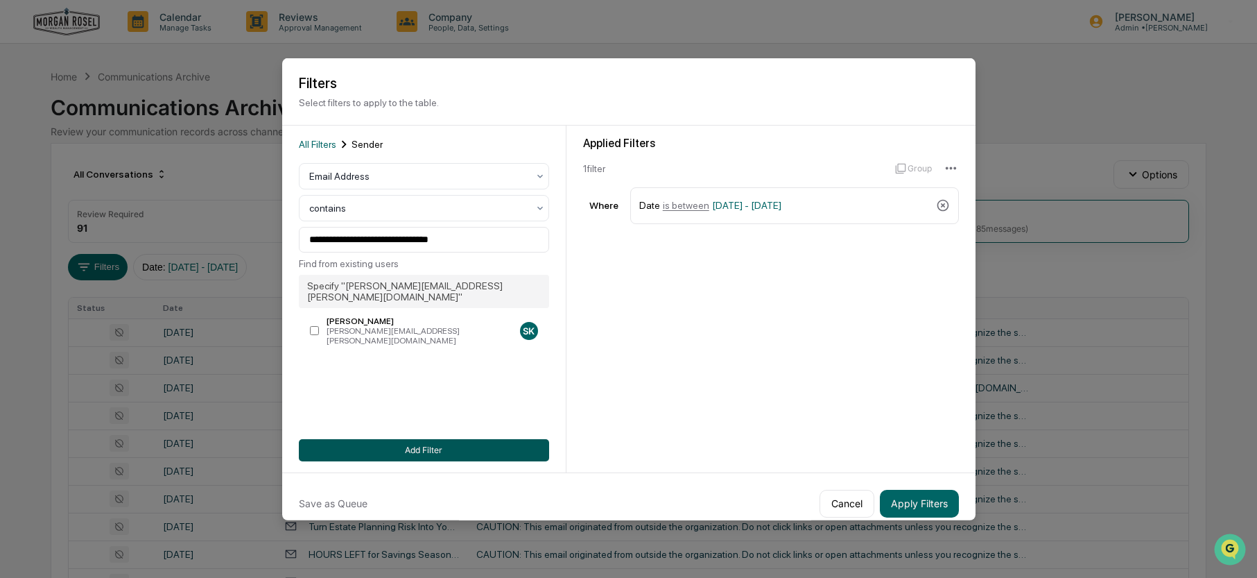
click at [480, 444] on button "Add Filter" at bounding box center [424, 449] width 250 height 22
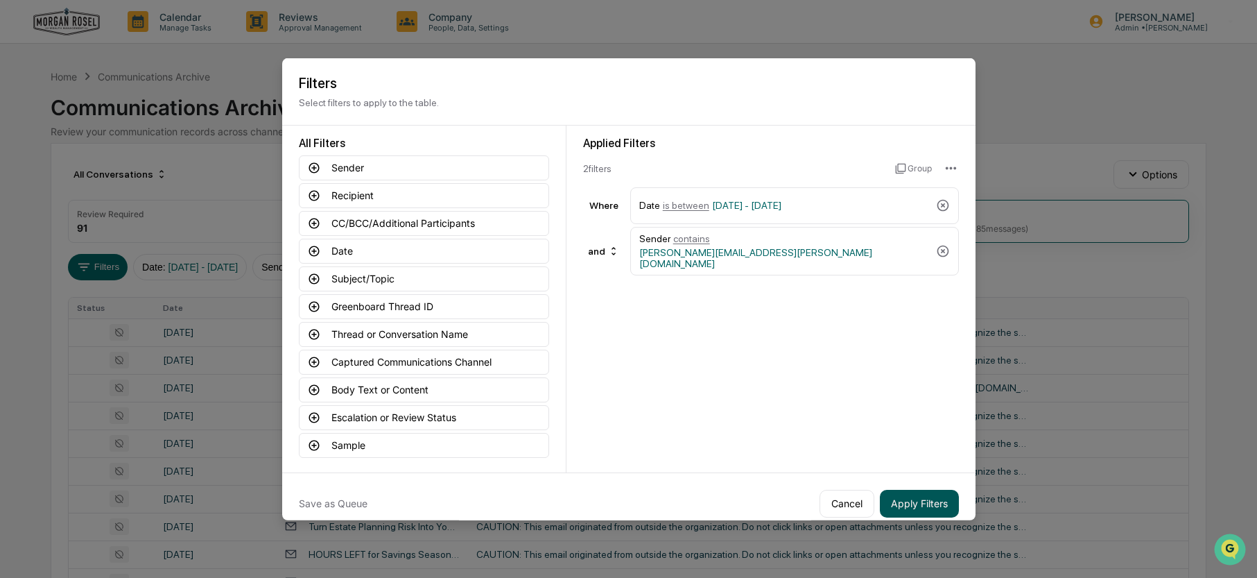
click at [918, 499] on button "Apply Filters" at bounding box center [919, 503] width 79 height 28
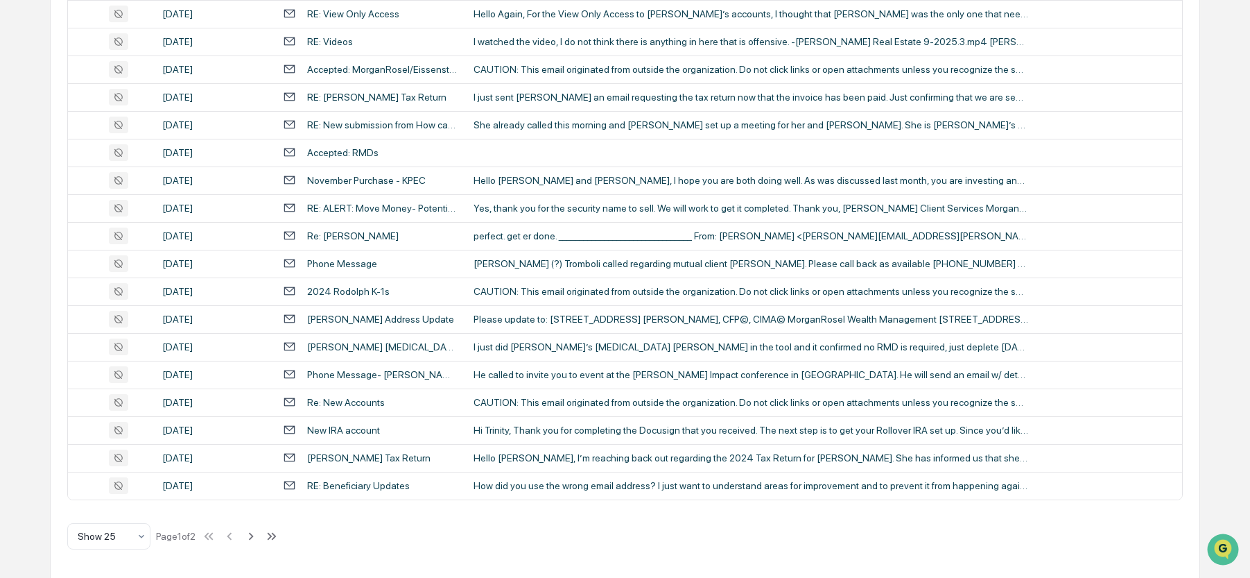
scroll to position [513, 0]
click at [257, 534] on icon at bounding box center [250, 535] width 15 height 15
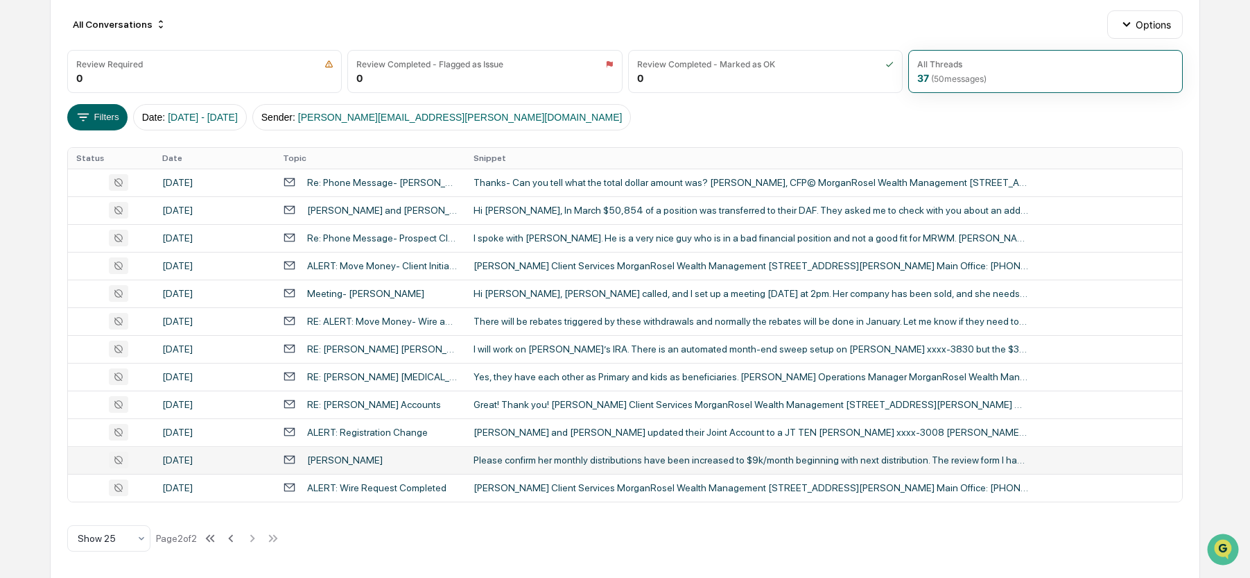
scroll to position [153, 0]
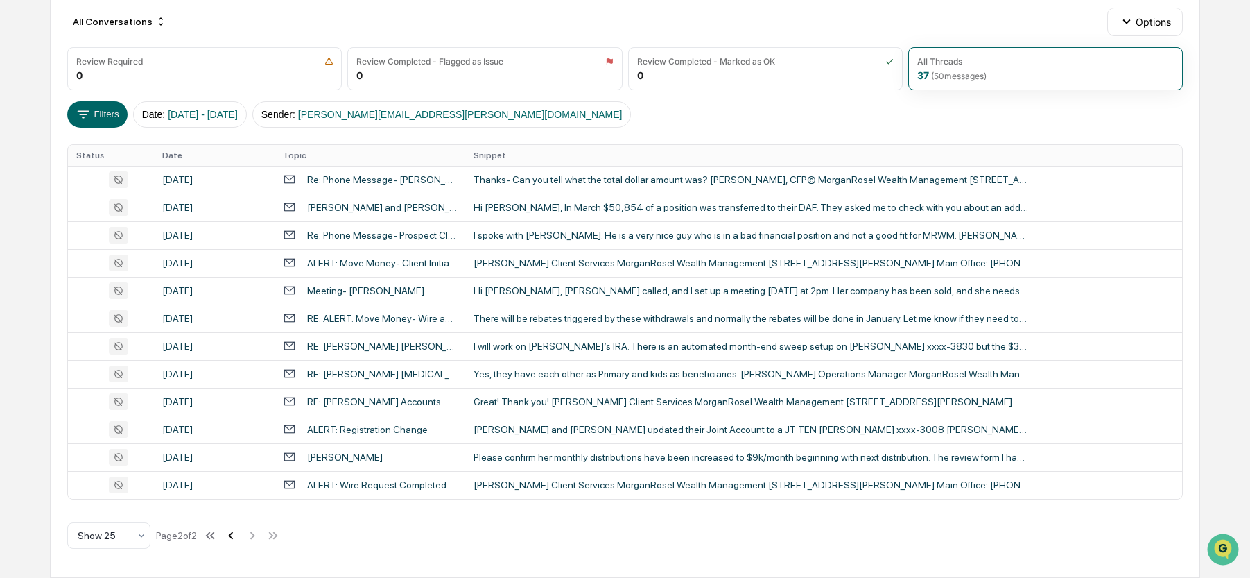
click at [236, 535] on icon at bounding box center [230, 535] width 15 height 15
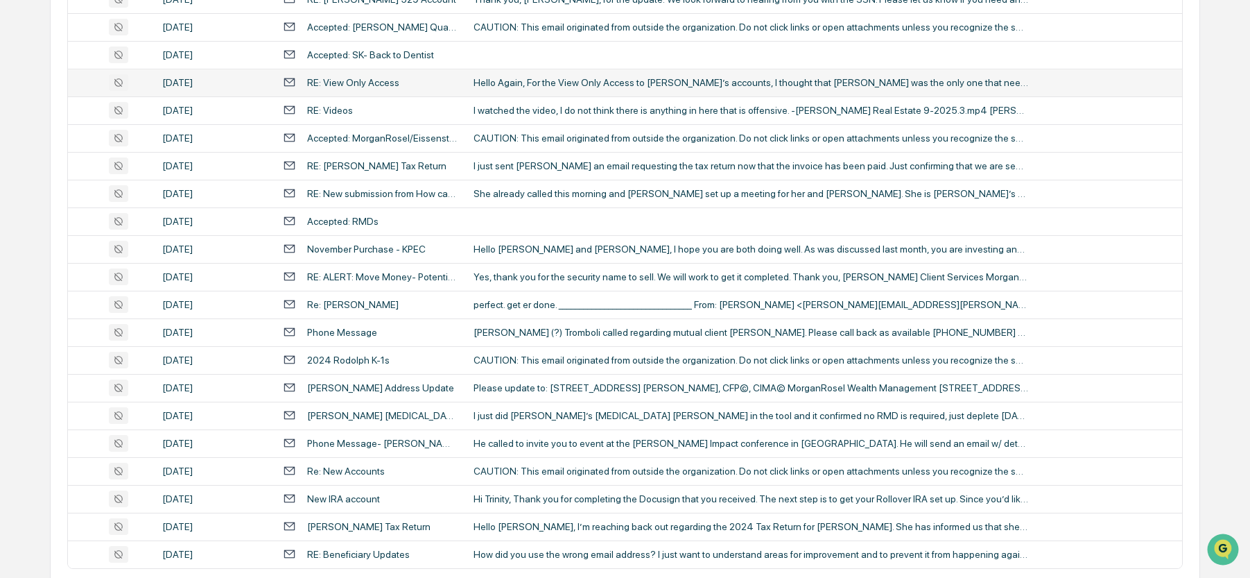
scroll to position [513, 0]
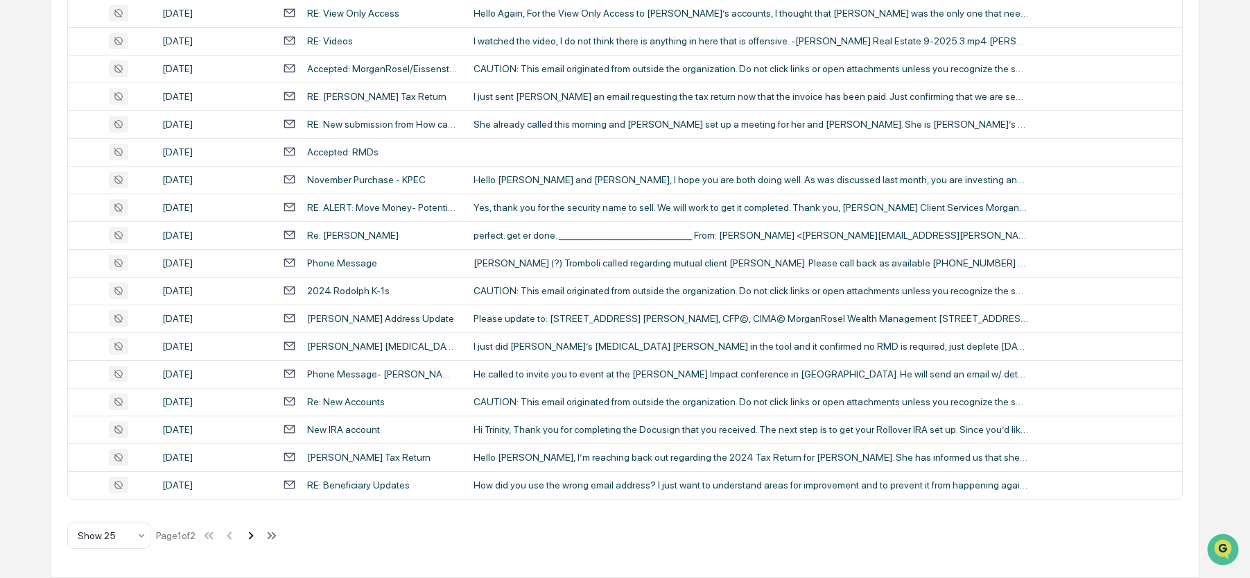
click at [253, 535] on icon at bounding box center [250, 535] width 15 height 15
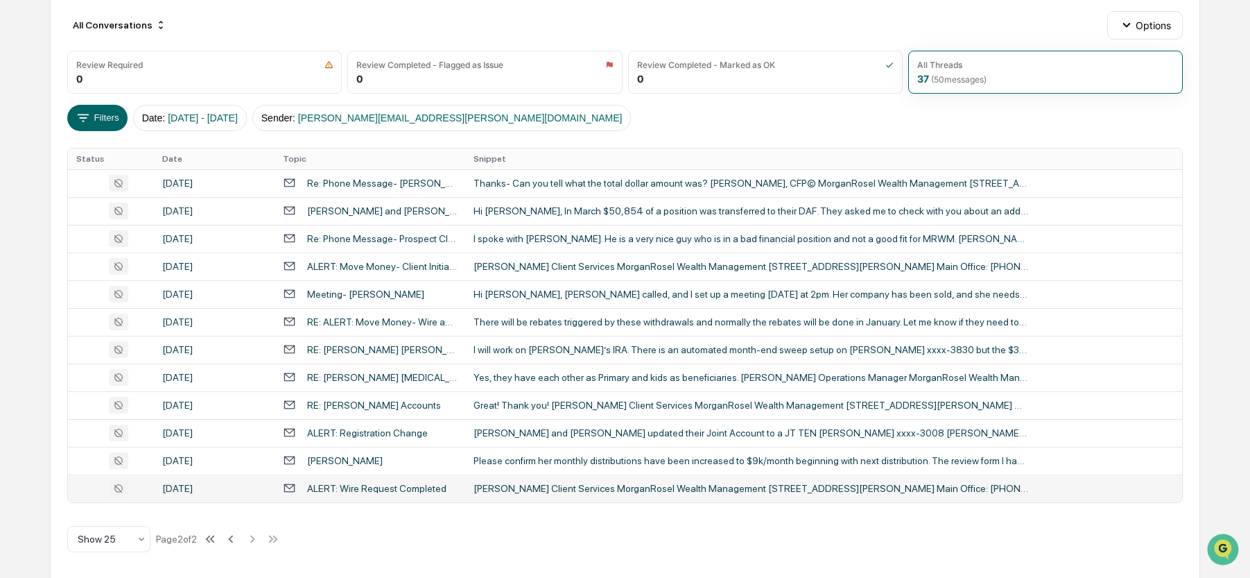
scroll to position [153, 0]
